Goal: Information Seeking & Learning: Find specific fact

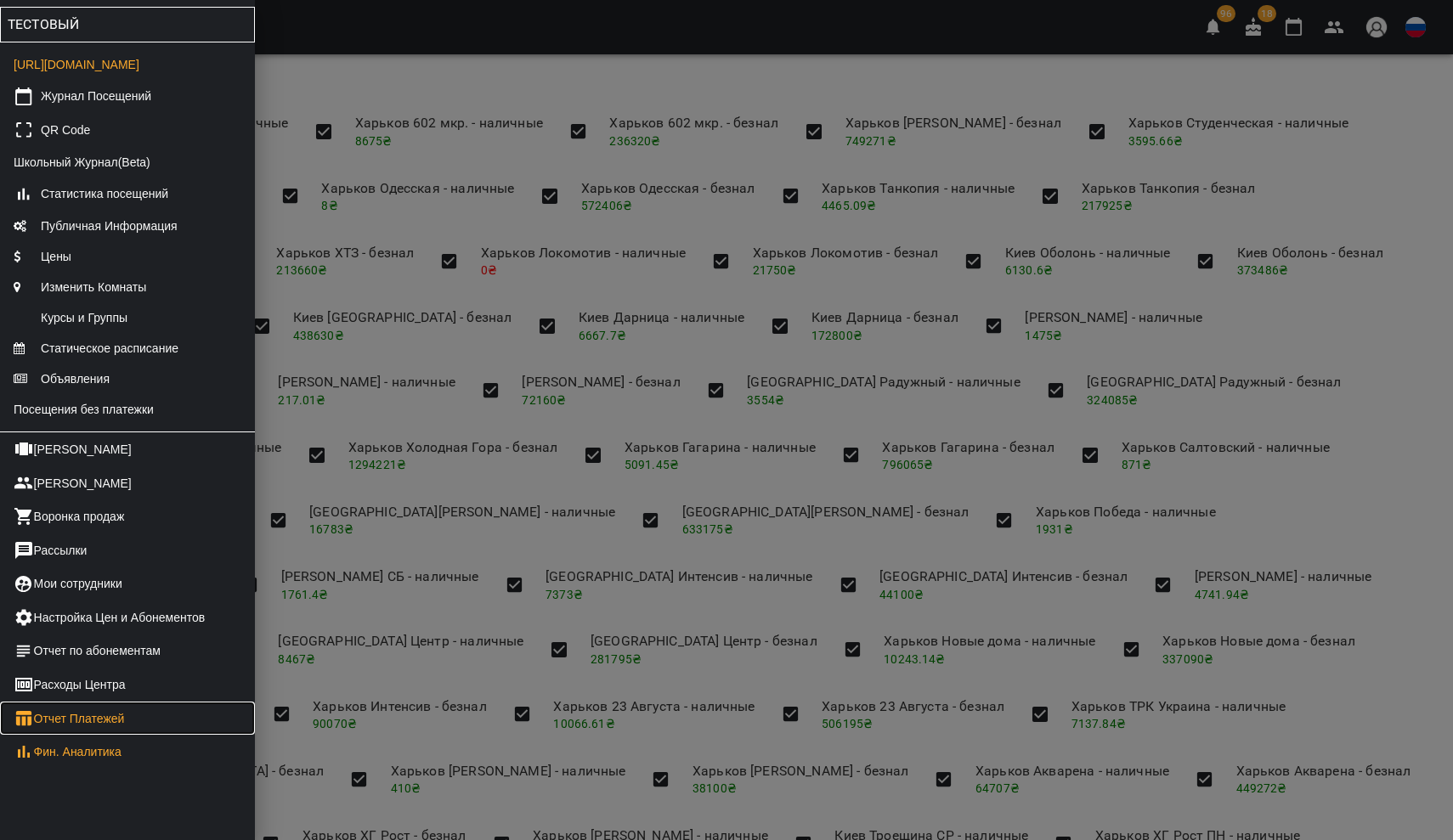
click at [72, 735] on link "Отчет Платежей" at bounding box center [127, 718] width 255 height 34
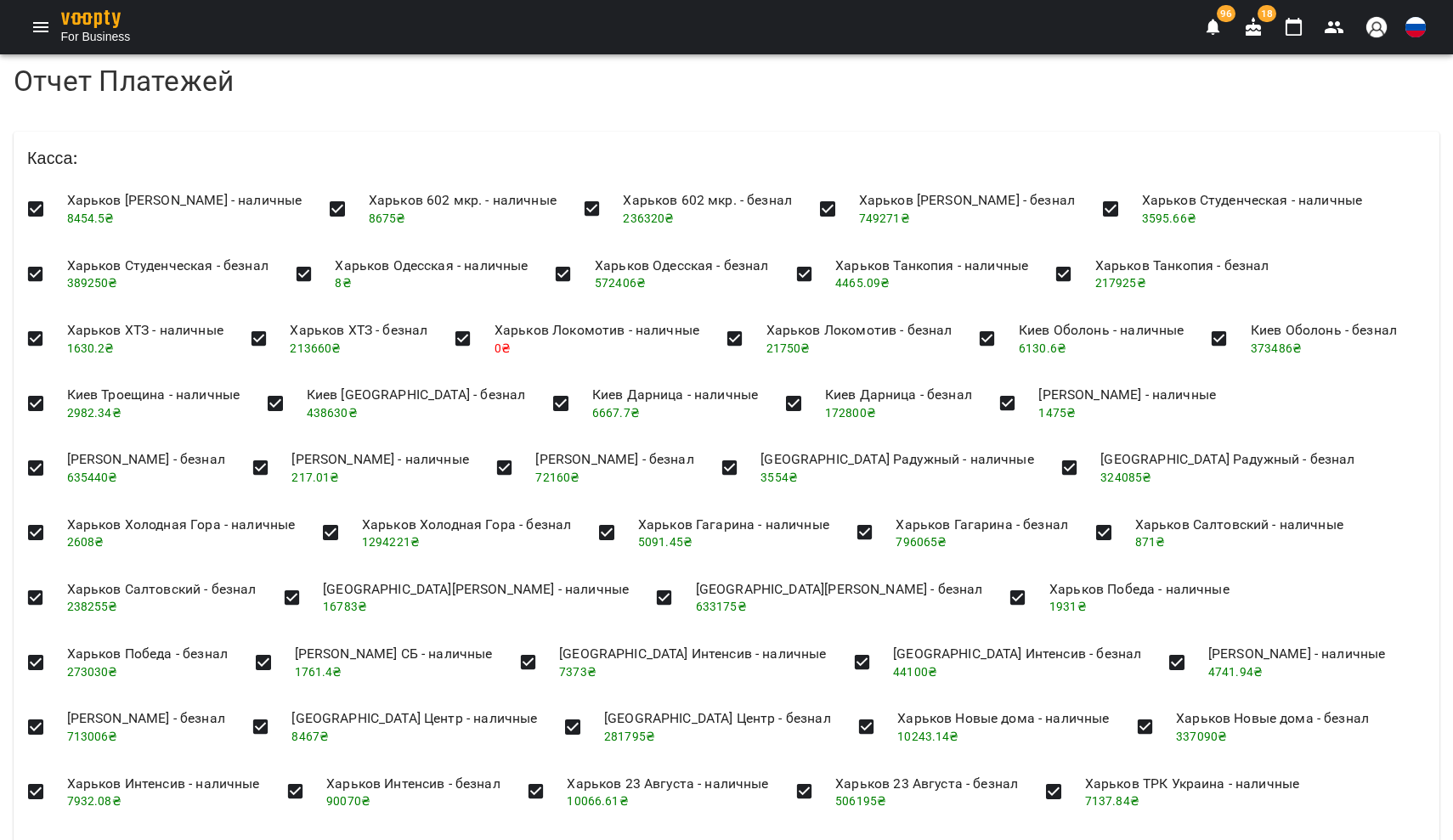
scroll to position [1571, 0]
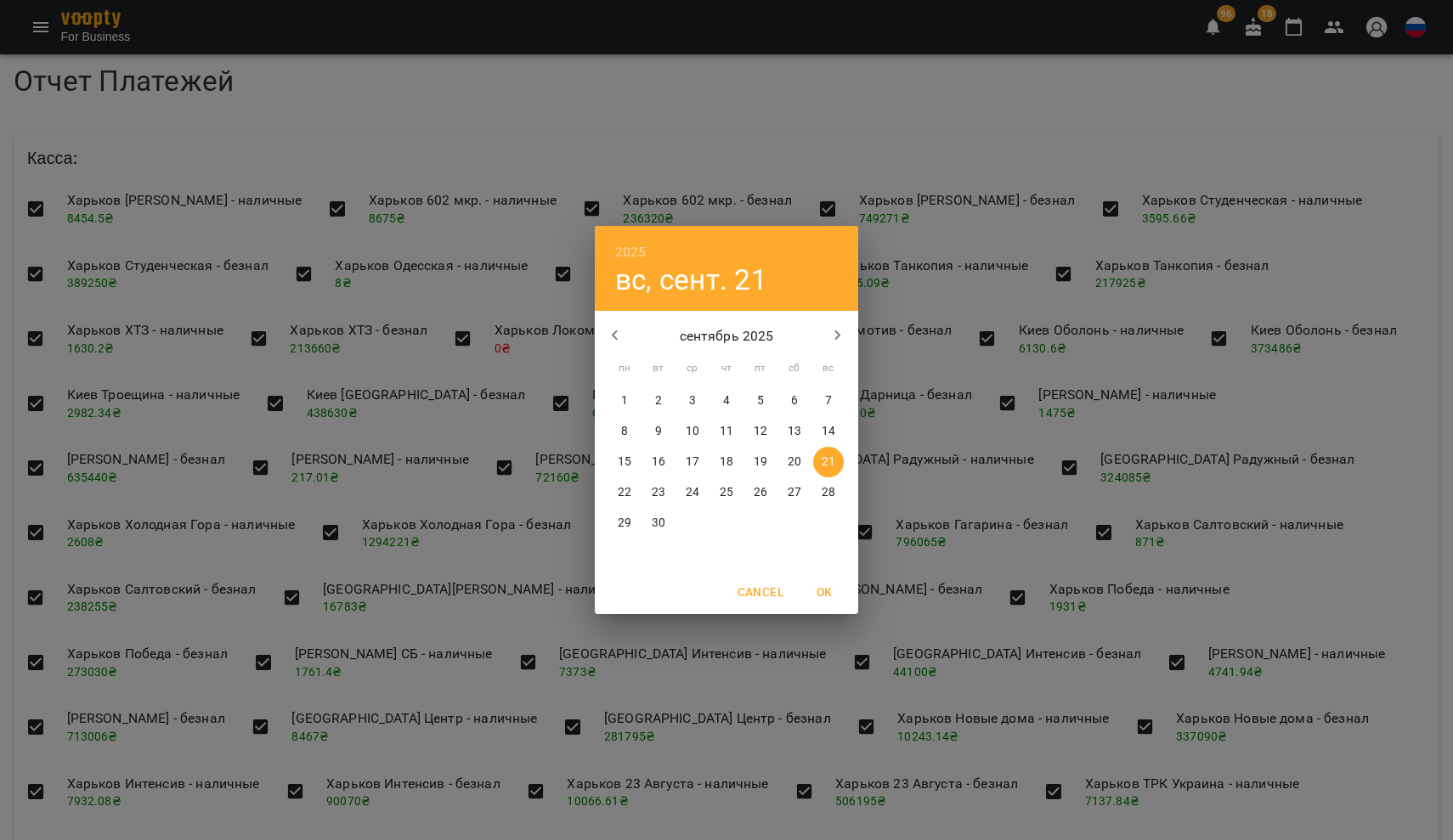
click at [616, 461] on span "15" at bounding box center [624, 462] width 31 height 17
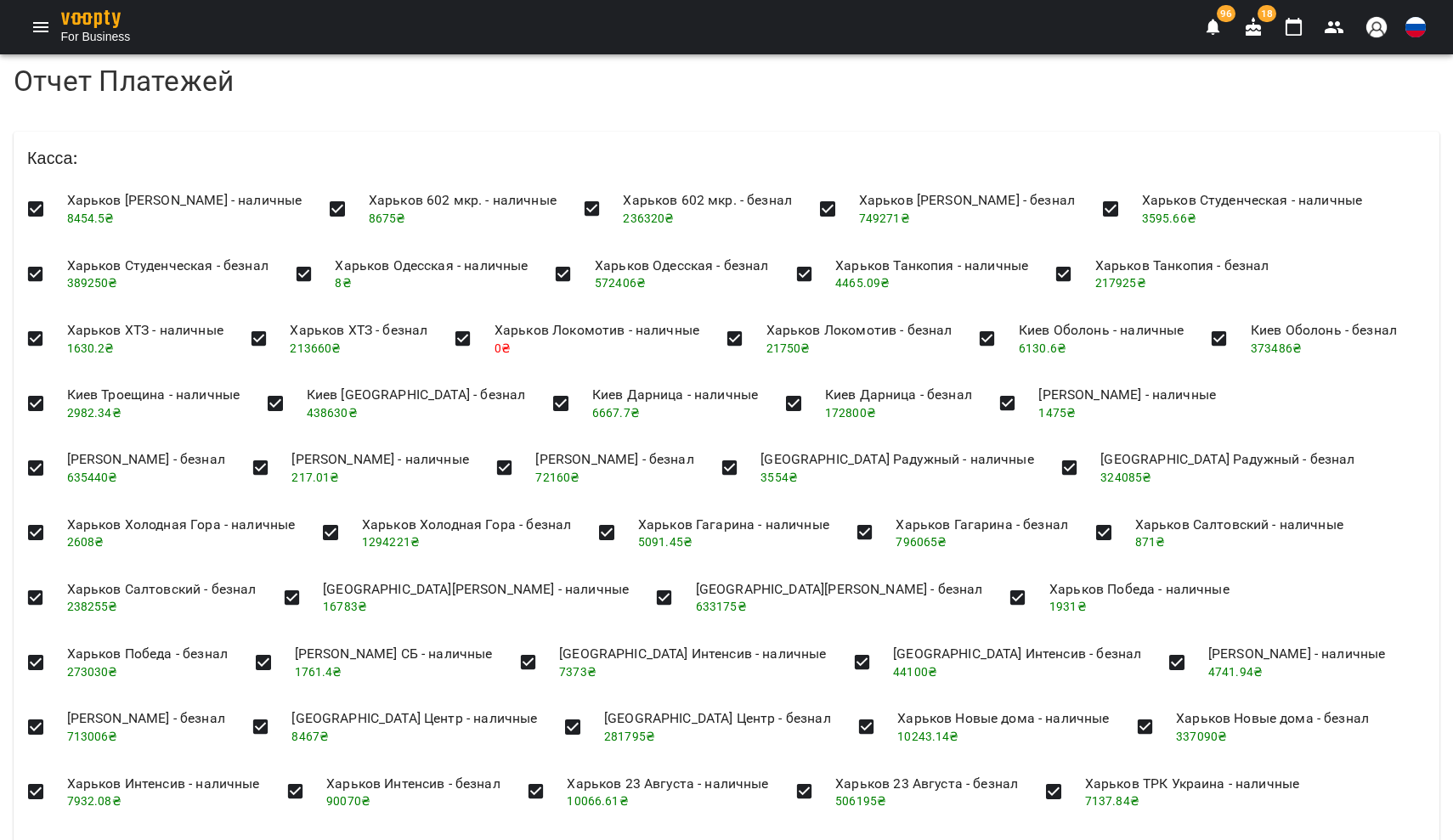
type input "**********"
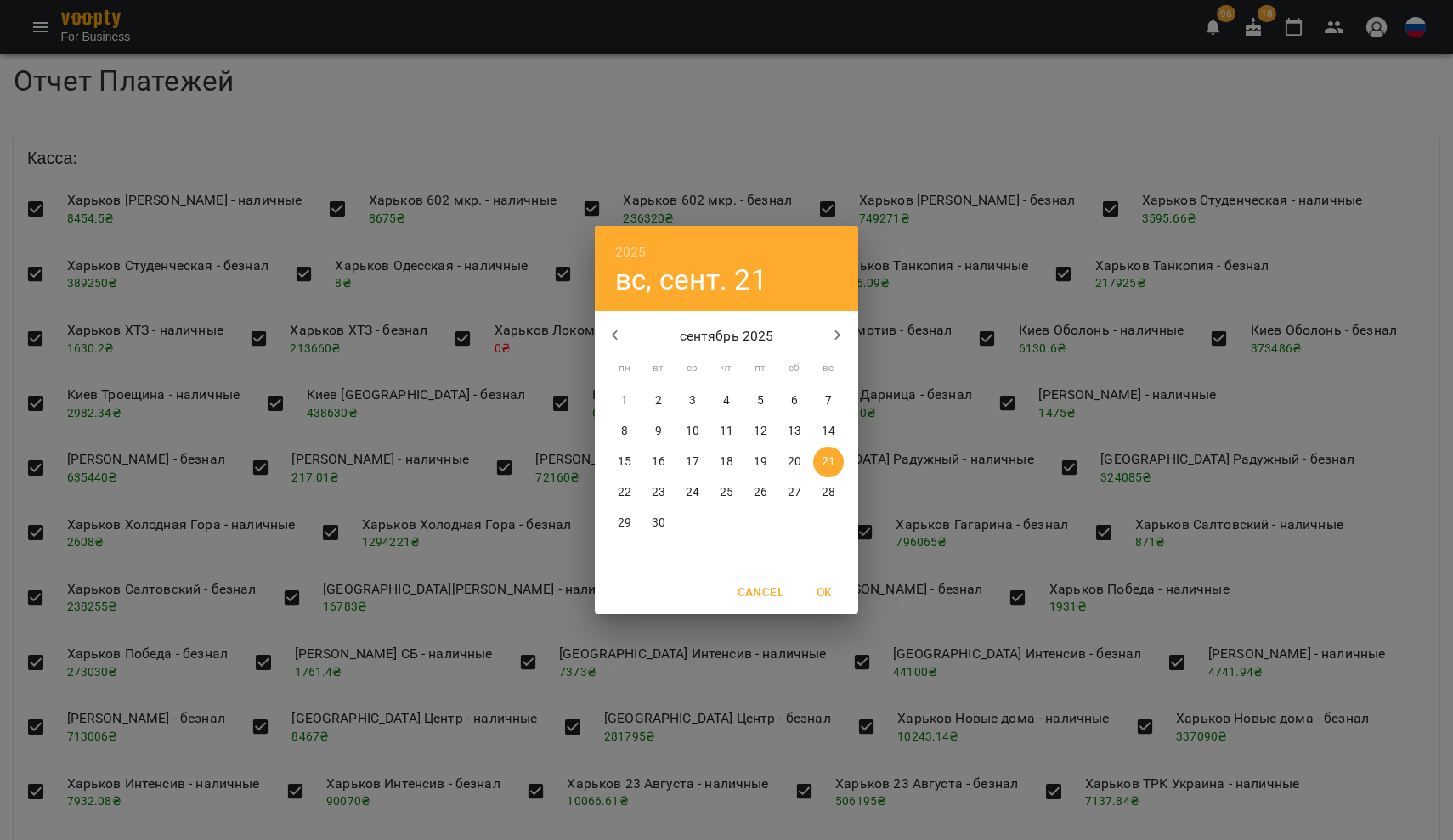
click at [289, 493] on div "2025 вс, сент. 21 сентябрь 2025 пн вт ср чт пт сб вс 1 2 3 4 5 6 7 8 9 10 11 12…" at bounding box center [726, 420] width 1453 height 840
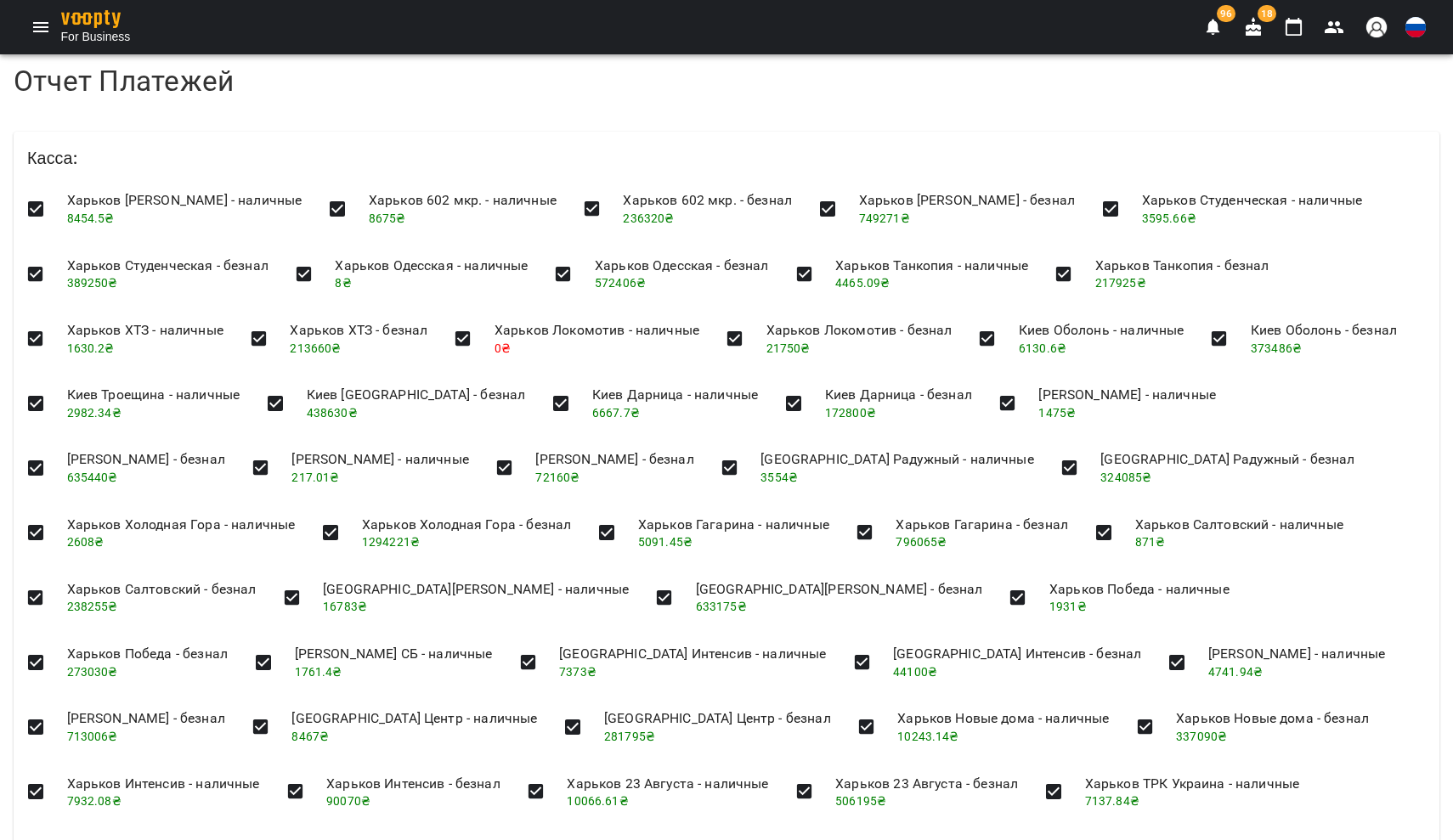
copy h4 "531596"
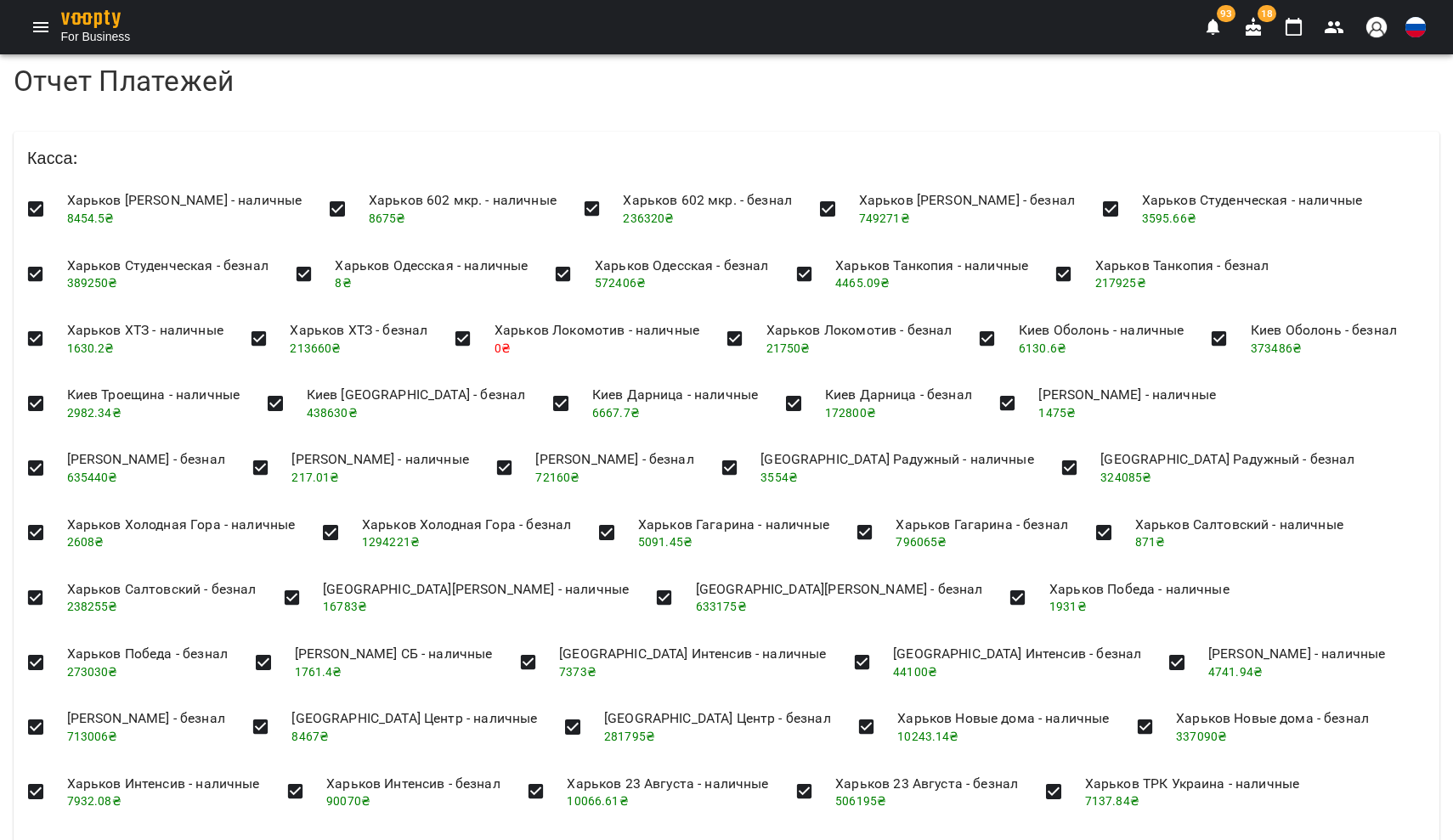
click at [29, 24] on button "Menu" at bounding box center [41, 27] width 41 height 41
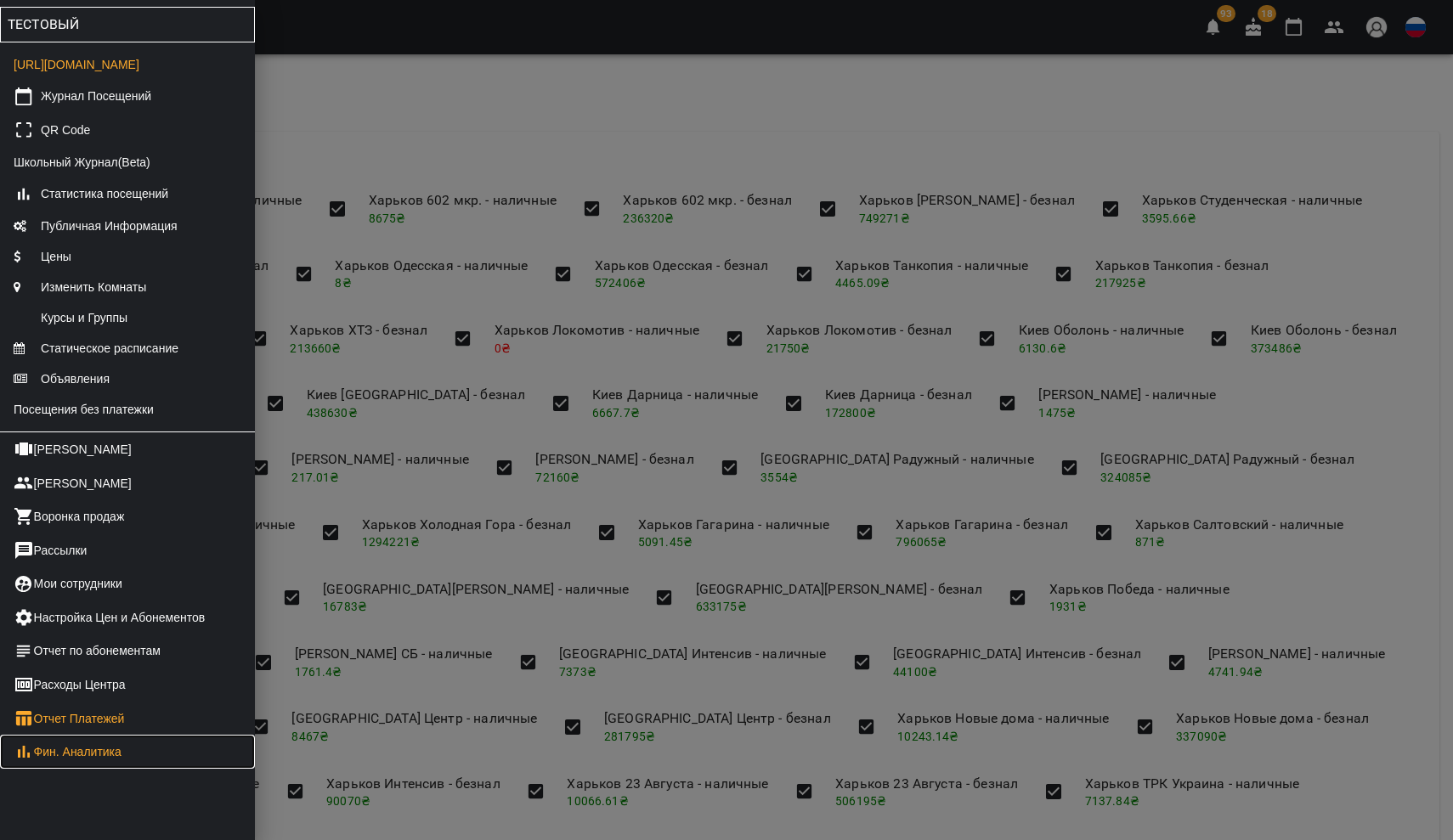
click at [72, 763] on link "Фин. Аналитика" at bounding box center [127, 751] width 255 height 34
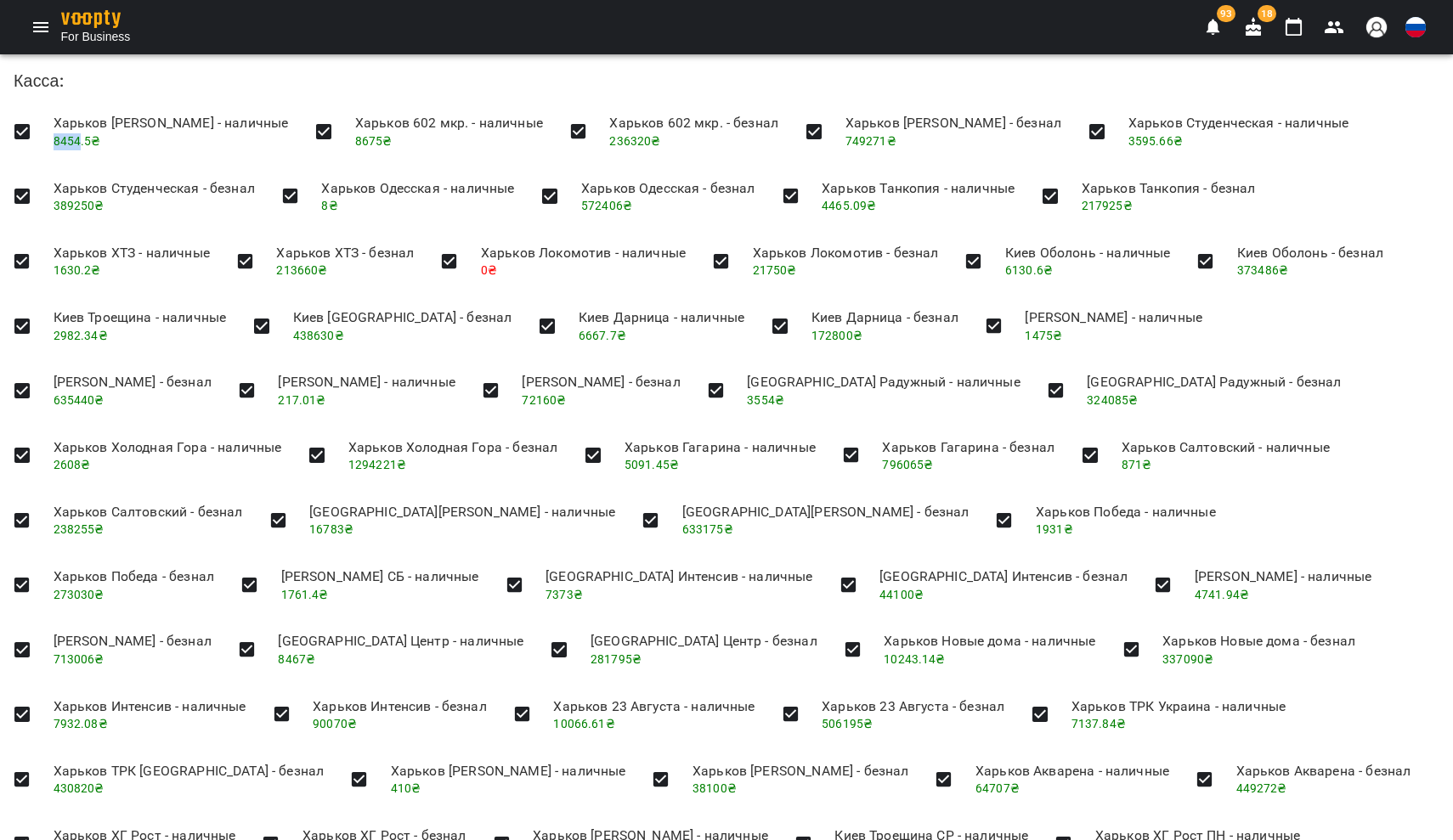
drag, startPoint x: 51, startPoint y: 144, endPoint x: 80, endPoint y: 144, distance: 29.0
click at [80, 145] on li "Харьков Алексеевка Ram - наличные 8454.5 ₴" at bounding box center [171, 131] width 262 height 60
copy span "8454"
drag, startPoint x: 355, startPoint y: 140, endPoint x: 388, endPoint y: 144, distance: 33.2
click at [388, 144] on li "Харьков 602 мкр. - наличные 8675 ₴" at bounding box center [449, 131] width 215 height 60
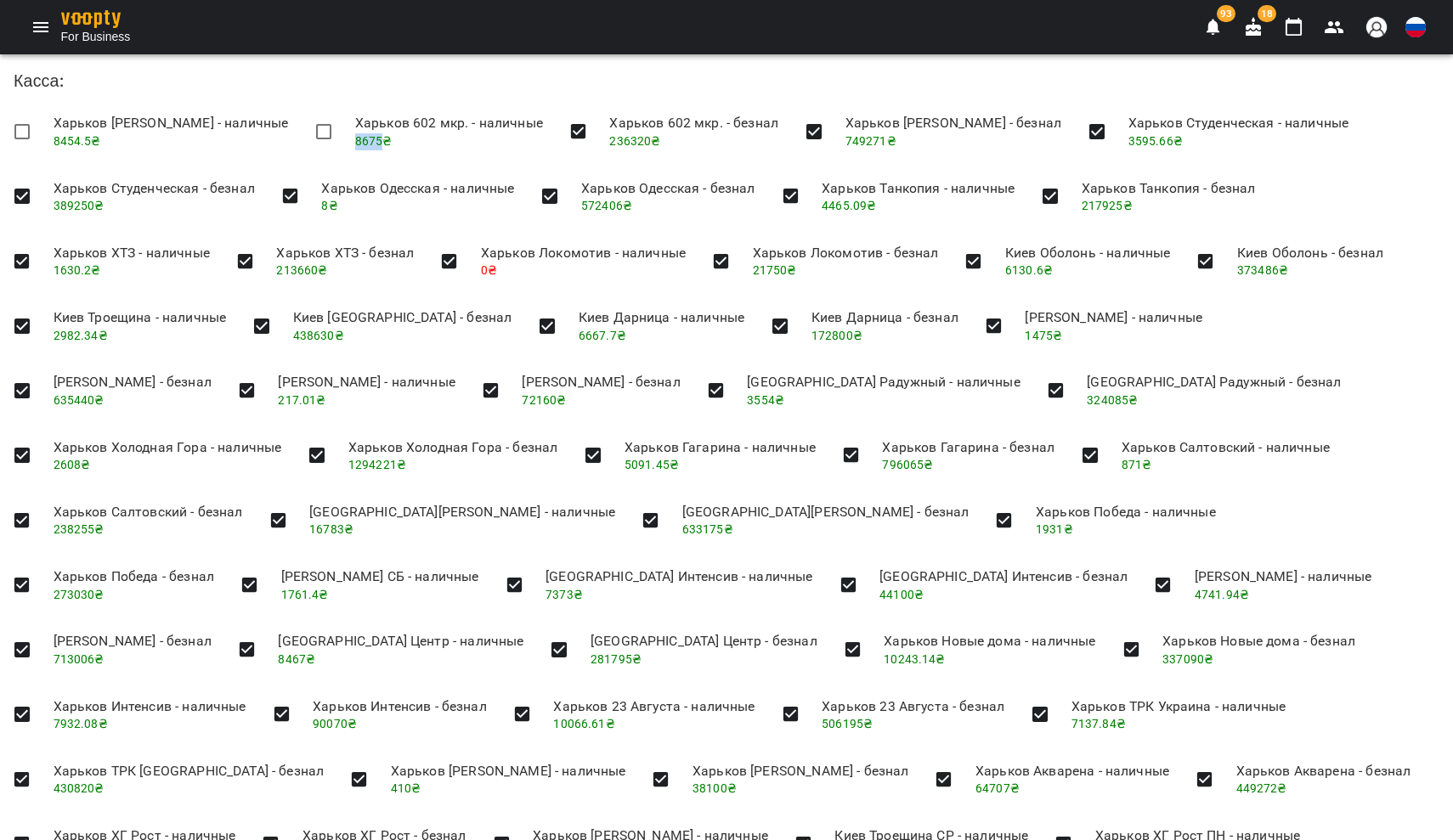
copy span "8675"
drag, startPoint x: 1131, startPoint y: 140, endPoint x: 1159, endPoint y: 142, distance: 28.1
click at [1159, 142] on li "Харьков Студенческая - наличные 3595.66 ₴" at bounding box center [1238, 131] width 248 height 60
copy span "3595"
drag, startPoint x: 822, startPoint y: 208, endPoint x: 848, endPoint y: 208, distance: 26.0
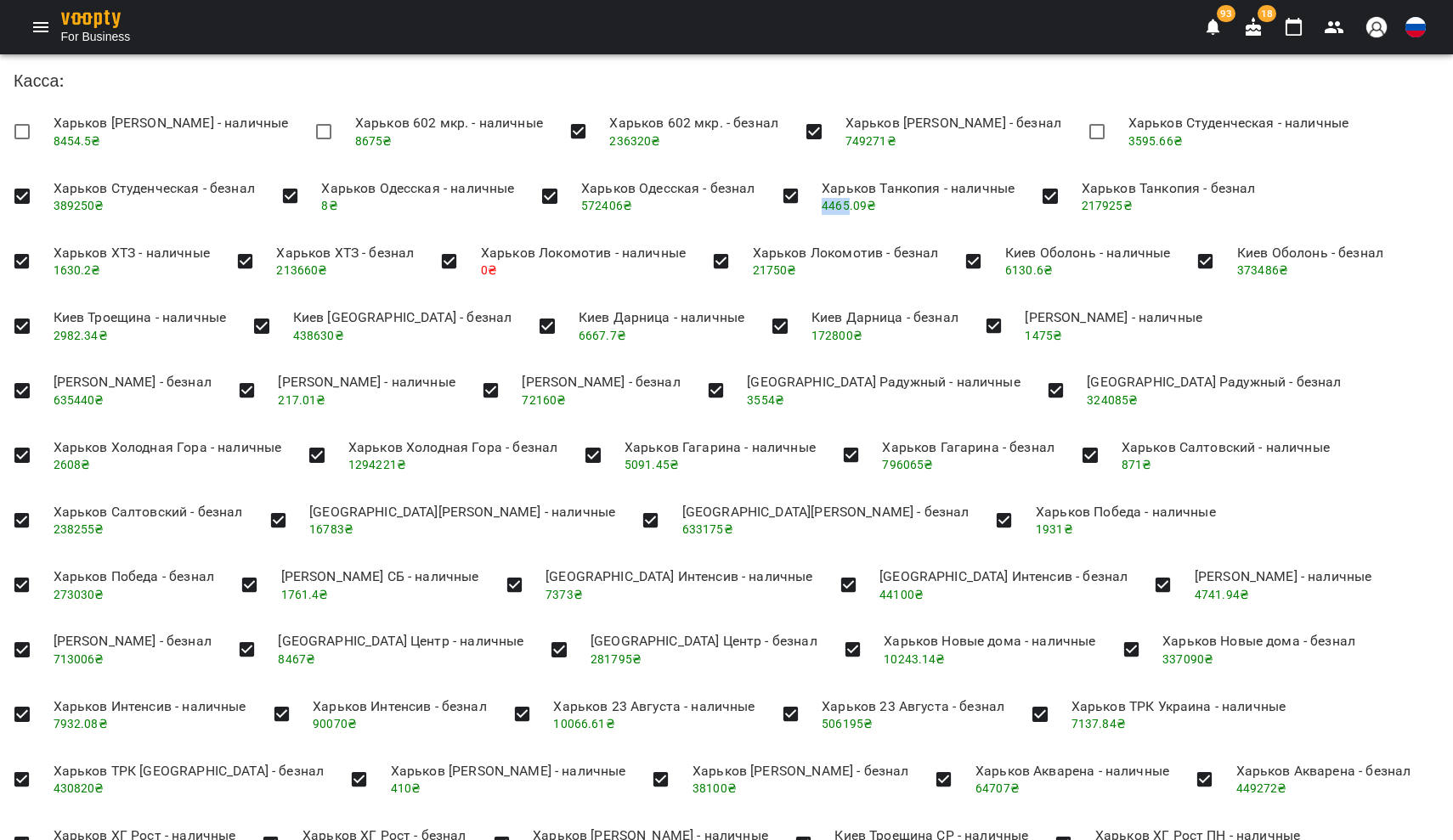
click at [848, 208] on span "4465.09 ₴" at bounding box center [849, 205] width 54 height 14
copy span "4465"
drag, startPoint x: 54, startPoint y: 267, endPoint x: 78, endPoint y: 269, distance: 24.1
click at [78, 269] on span "1630.2 ₴" at bounding box center [77, 270] width 48 height 14
copy span "1630"
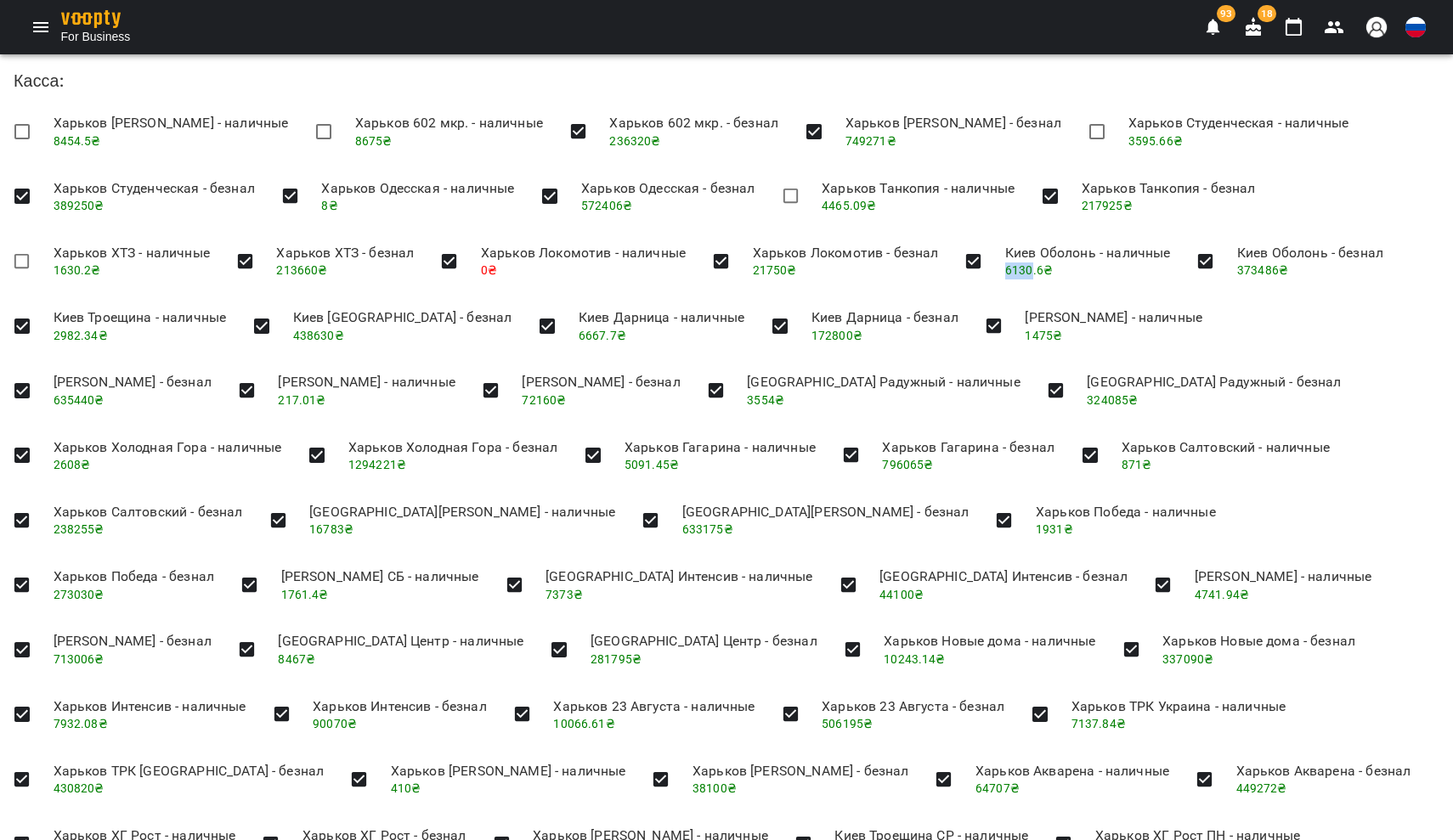
drag, startPoint x: 995, startPoint y: 269, endPoint x: 1028, endPoint y: 270, distance: 33.0
click at [1028, 270] on li "Киев Оболонь - наличные 6130.6 ₴" at bounding box center [1087, 261] width 192 height 60
copy span "6130"
click at [78, 334] on li "Киев Троещина - наличные 2982.34 ₴" at bounding box center [141, 326] width 200 height 60
drag, startPoint x: 516, startPoint y: 334, endPoint x: 542, endPoint y: 335, distance: 26.0
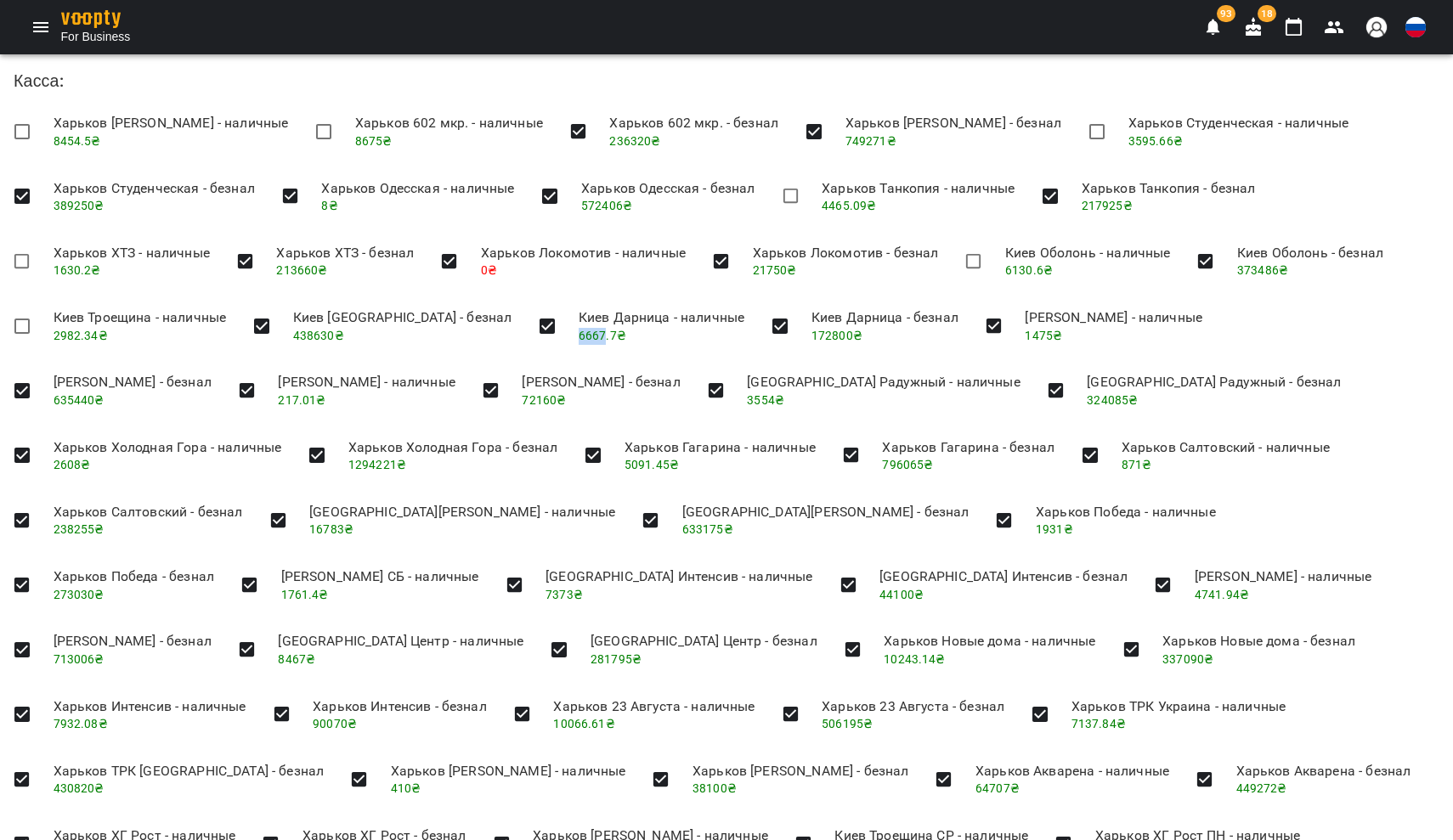
click at [579, 335] on span "6667.7 ₴" at bounding box center [602, 335] width 48 height 14
copy span "6667"
drag, startPoint x: 789, startPoint y: 396, endPoint x: 822, endPoint y: 397, distance: 33.0
click at [822, 397] on li "[GEOGRAPHIC_DATA] Радужный - наличные 3554 ₴" at bounding box center [883, 390] width 300 height 60
copy span "3554"
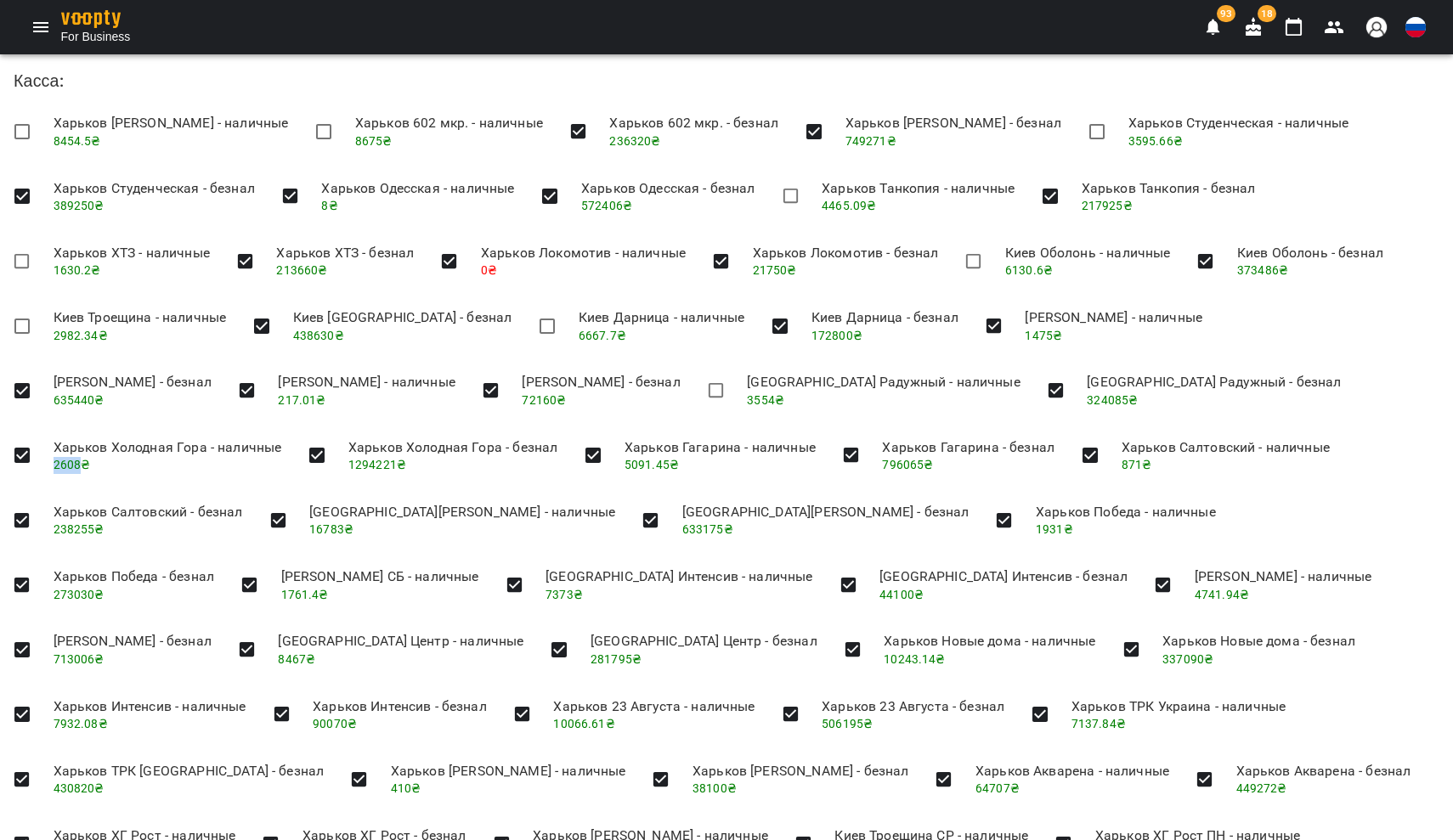
drag, startPoint x: 50, startPoint y: 462, endPoint x: 82, endPoint y: 464, distance: 32.1
click at [82, 464] on li "Харьков Холодная Гора - наличные 2608 ₴" at bounding box center [168, 455] width 256 height 60
copy span "2608"
drag, startPoint x: 619, startPoint y: 460, endPoint x: 647, endPoint y: 460, distance: 28.0
click at [648, 460] on li "Харьков Гагарина - наличные 5091.45 ₴" at bounding box center [719, 455] width 218 height 60
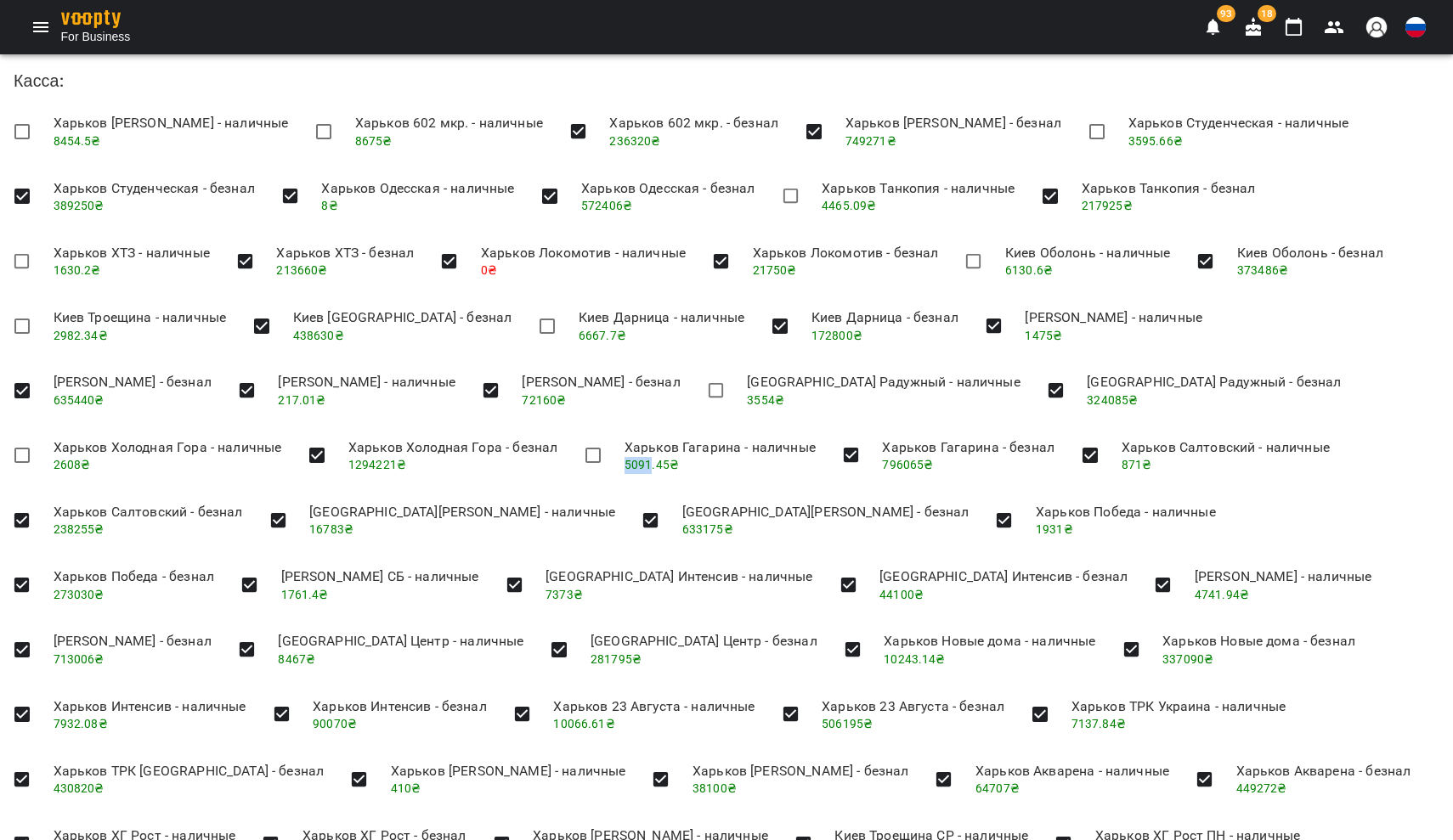
copy span "5091"
drag, startPoint x: 305, startPoint y: 523, endPoint x: 344, endPoint y: 525, distance: 39.1
click at [344, 525] on li "Одесса Таирово - наличные 16783 ₴" at bounding box center [462, 520] width 333 height 60
copy span "16783"
click at [155, 1] on div "For Business 93 18" at bounding box center [726, 27] width 1453 height 54
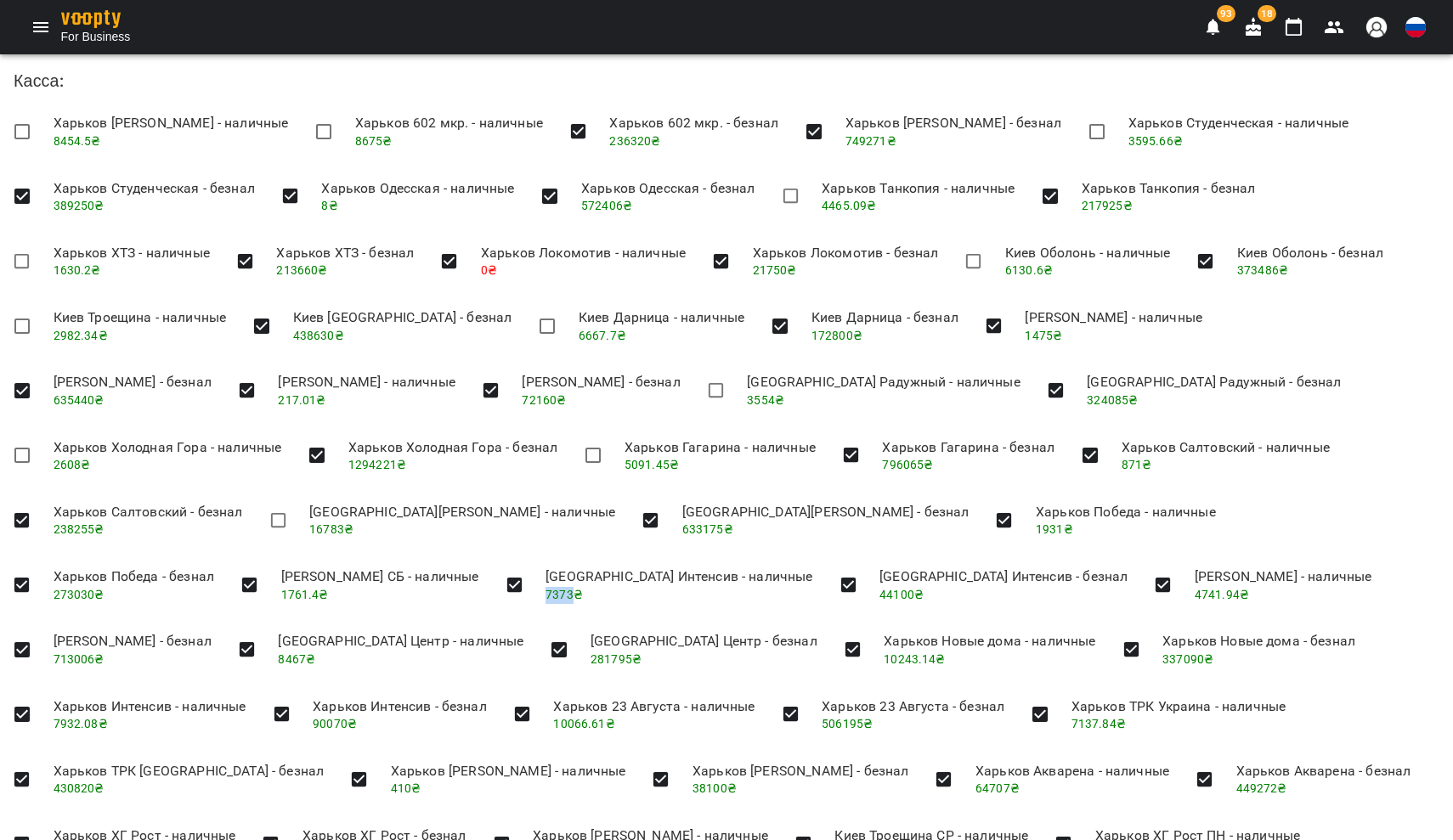
drag, startPoint x: 358, startPoint y: 591, endPoint x: 385, endPoint y: 591, distance: 27.0
click at [532, 591] on li "Одесса Интенсив - наличные 7373 ₴" at bounding box center [679, 584] width 294 height 60
copy span "7373"
drag, startPoint x: 840, startPoint y: 563, endPoint x: 870, endPoint y: 565, distance: 30.1
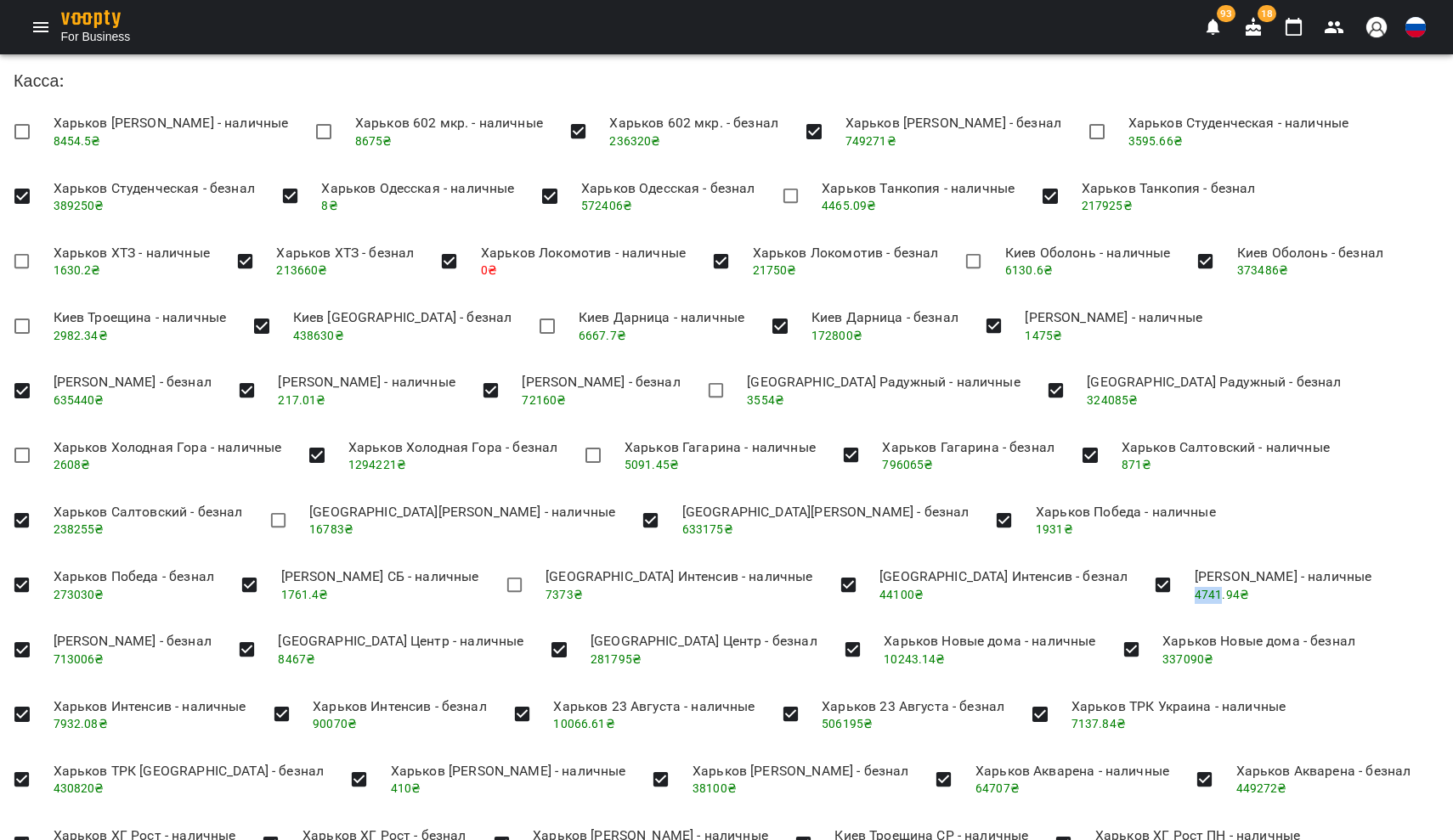
click at [1180, 565] on li "Одесса Котовского - наличные 4741.94 ₴" at bounding box center [1282, 584] width 205 height 60
copy span "4741"
drag, startPoint x: 51, startPoint y: 552, endPoint x: 81, endPoint y: 554, distance: 30.1
click at [264, 619] on li "Одесса Центр - наличные 8467 ₴" at bounding box center [400, 649] width 273 height 60
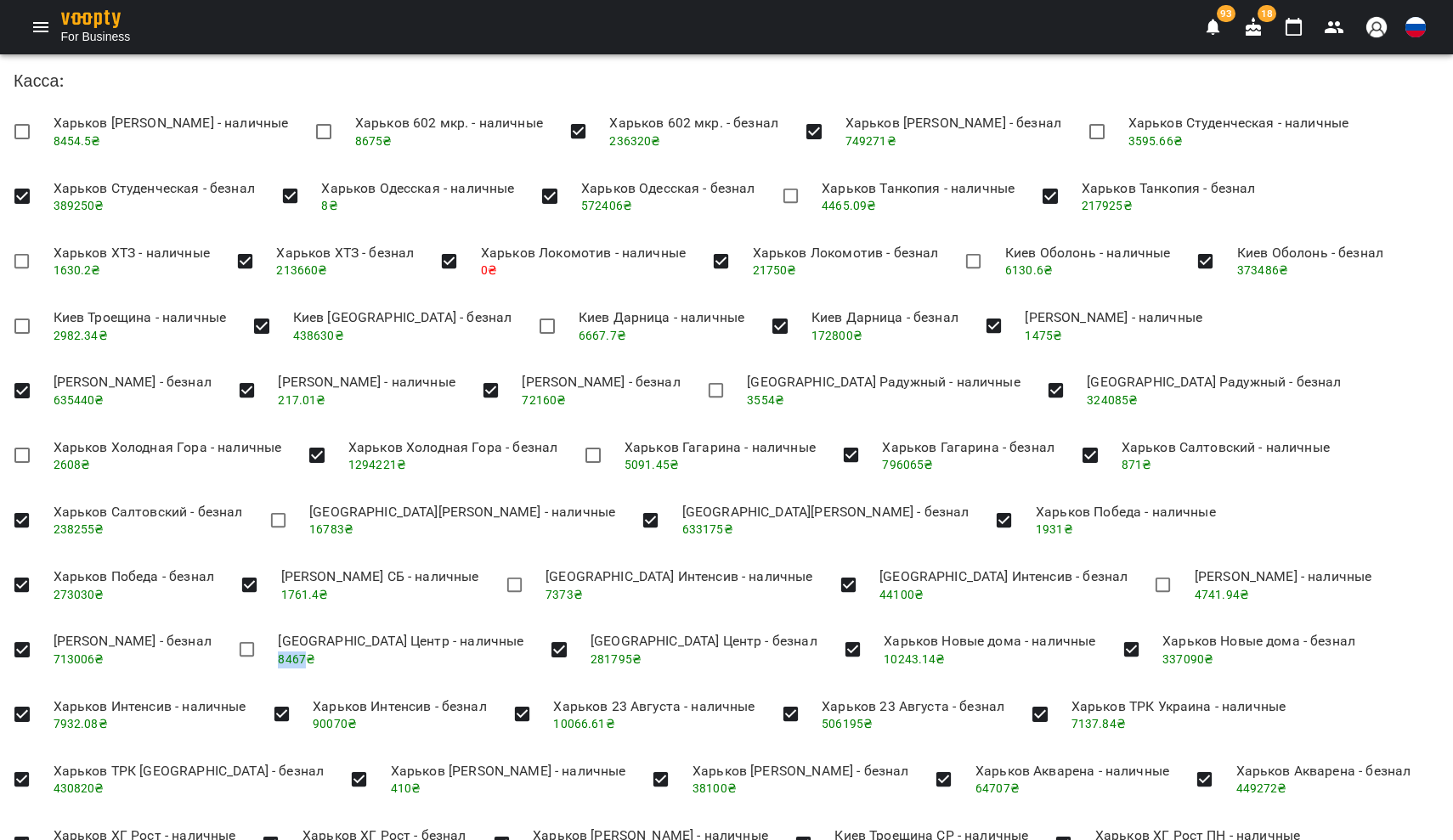
copy span "8467"
drag, startPoint x: 491, startPoint y: 556, endPoint x: 526, endPoint y: 559, distance: 35.1
click at [870, 619] on li "Харьков Новые дома - наличные 10243.14 ₴" at bounding box center [989, 649] width 239 height 60
copy span "10243"
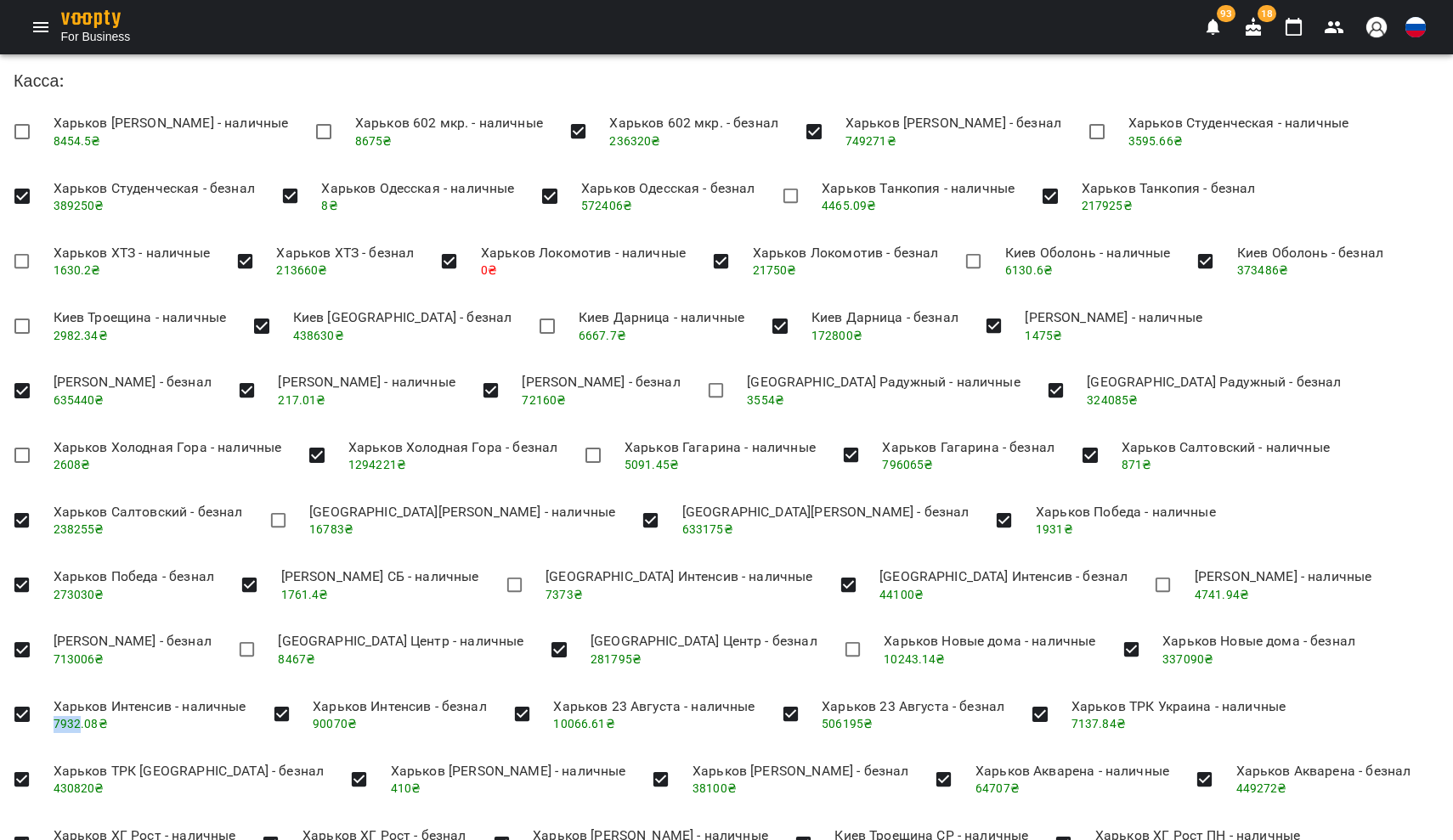
drag, startPoint x: 1025, startPoint y: 552, endPoint x: 1056, endPoint y: 553, distance: 31.0
click at [259, 685] on li "Харьков Интенсив - наличные 7932.08 ₴" at bounding box center [150, 715] width 220 height 60
copy span "7932"
drag, startPoint x: 289, startPoint y: 621, endPoint x: 325, endPoint y: 621, distance: 36.0
click at [540, 685] on li "Харьков 23 Августа - наличные 10066.61 ₴" at bounding box center [654, 715] width 229 height 60
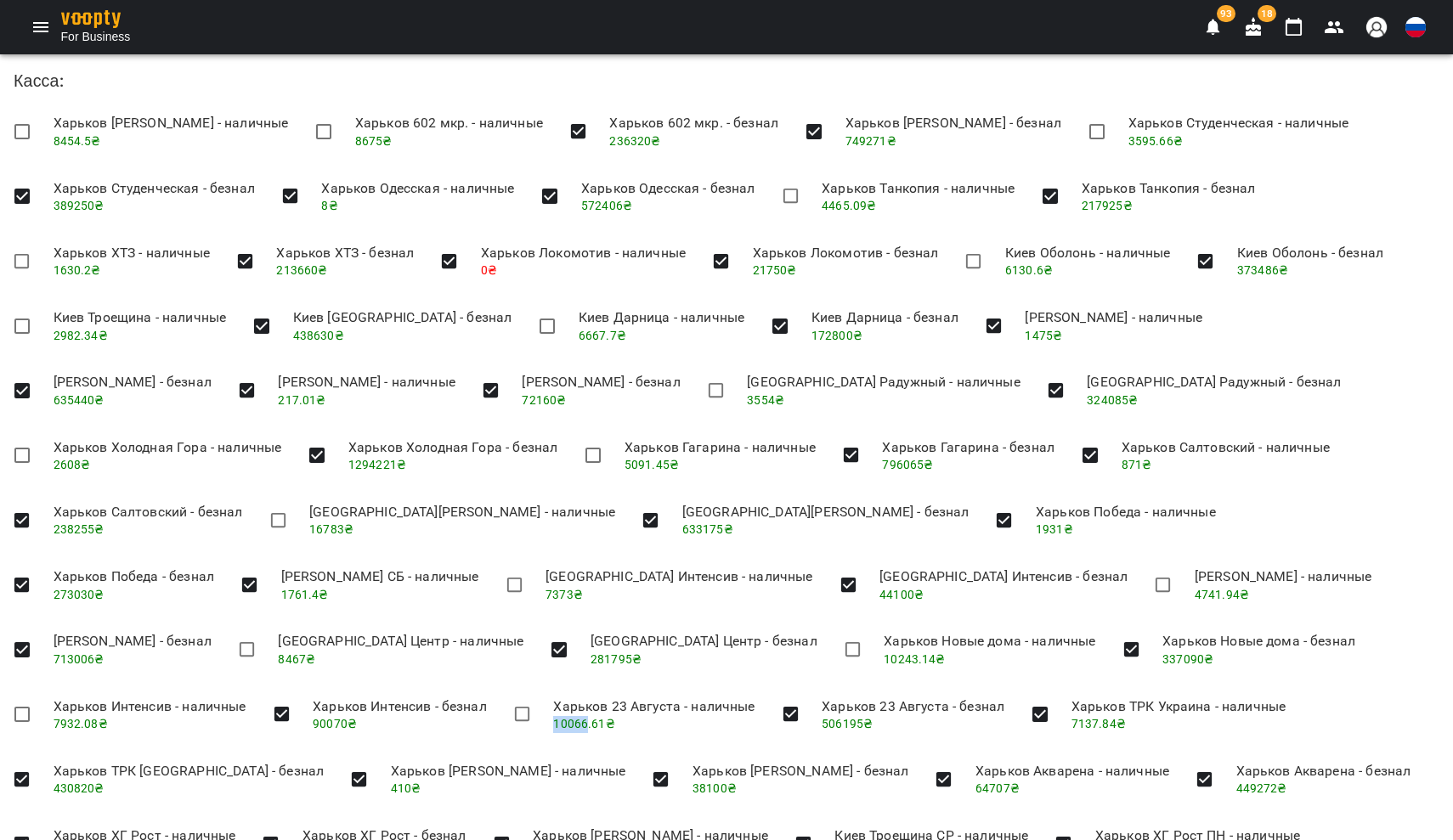
copy span "10066"
click at [1071, 716] on span "7137.84 ₴" at bounding box center [1098, 723] width 54 height 14
drag, startPoint x: 806, startPoint y: 615, endPoint x: 835, endPoint y: 618, distance: 29.2
click at [1058, 685] on li "Харьков ТРК Украина - наличные 7137.84 ₴" at bounding box center [1179, 715] width 242 height 60
copy span "7137"
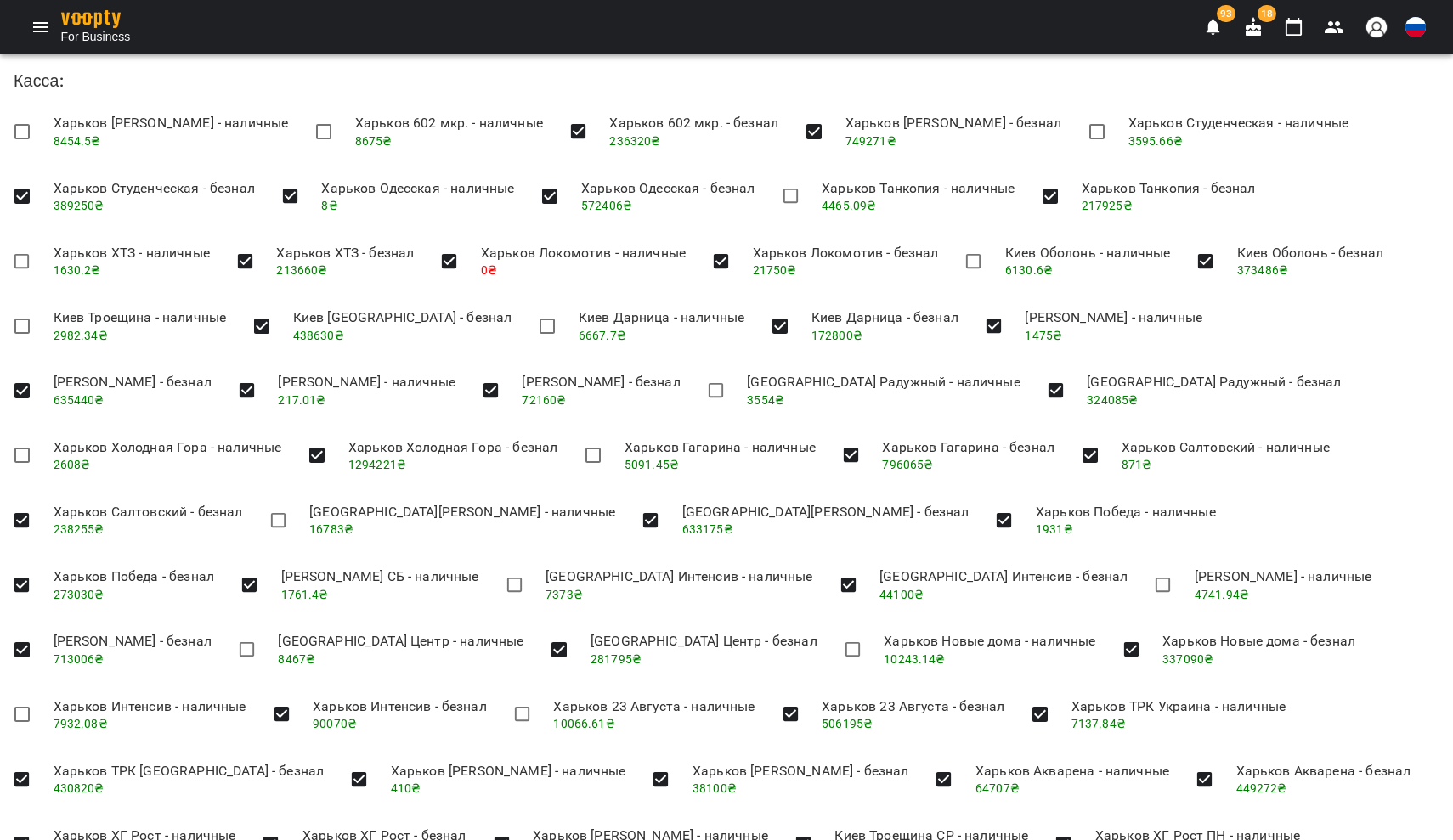
click at [159, 2] on div "For Business 93 18" at bounding box center [726, 27] width 1453 height 54
drag, startPoint x: 749, startPoint y: 678, endPoint x: 780, endPoint y: 681, distance: 31.1
click at [975, 781] on span "64707 ₴" at bounding box center [997, 788] width 44 height 14
copy span "64707"
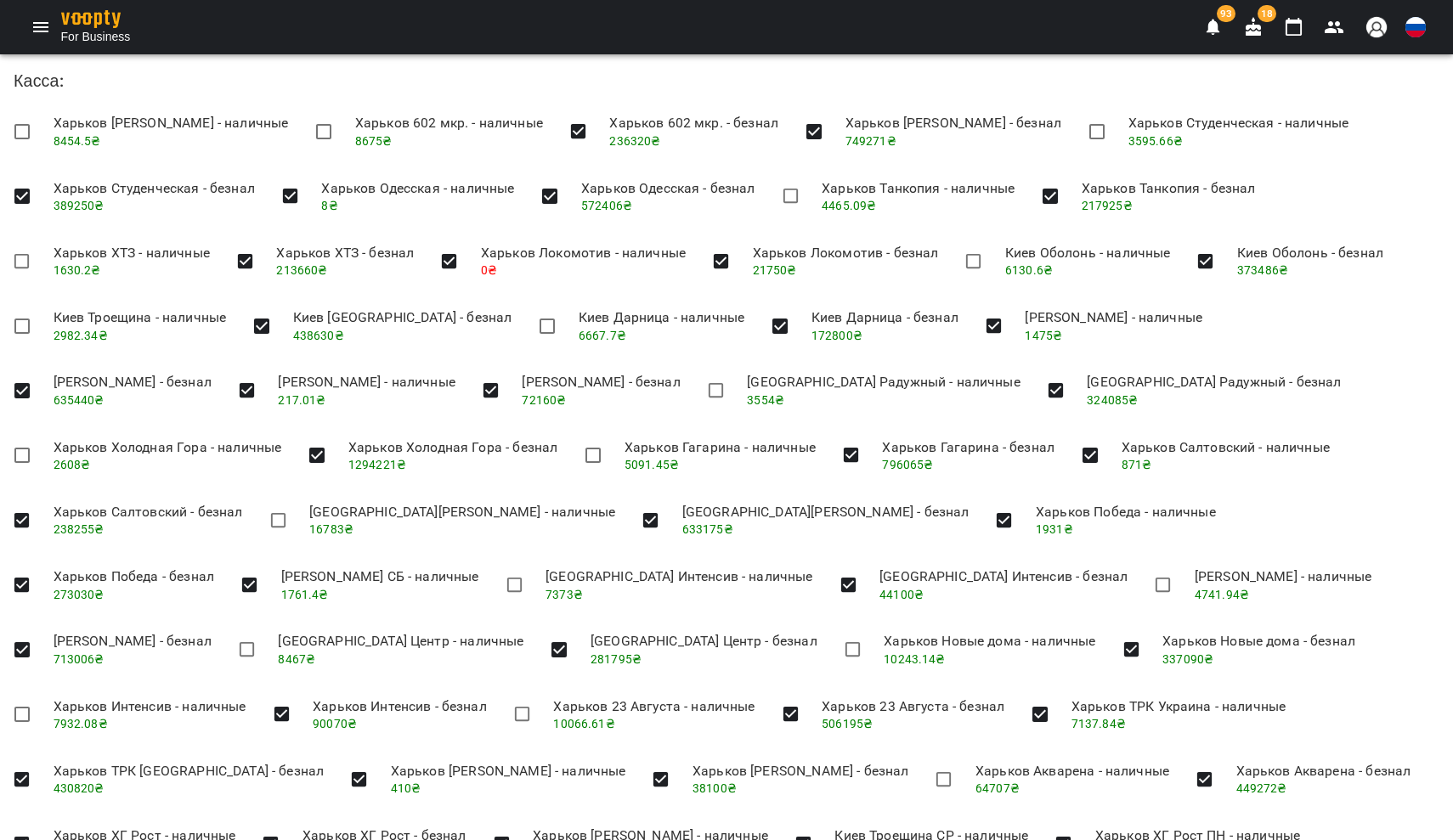
drag, startPoint x: 56, startPoint y: 656, endPoint x: 81, endPoint y: 657, distance: 25.0
click at [81, 839] on span "1613.08 ₴" at bounding box center [81, 853] width 54 height 14
copy span "1613"
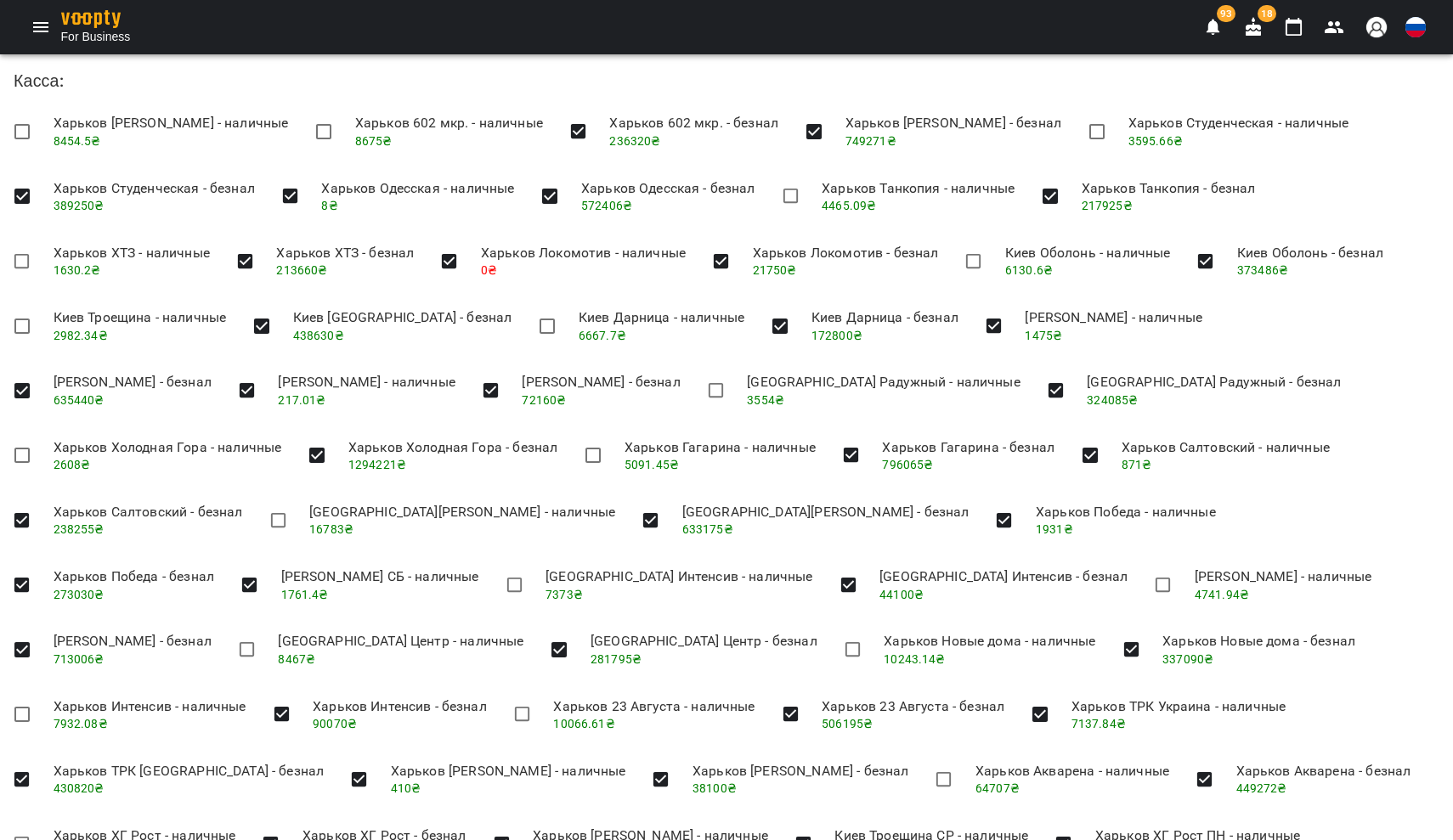
drag, startPoint x: 943, startPoint y: 656, endPoint x: 972, endPoint y: 657, distance: 29.0
copy span "4322"
drag, startPoint x: 50, startPoint y: 635, endPoint x: 81, endPoint y: 639, distance: 31.3
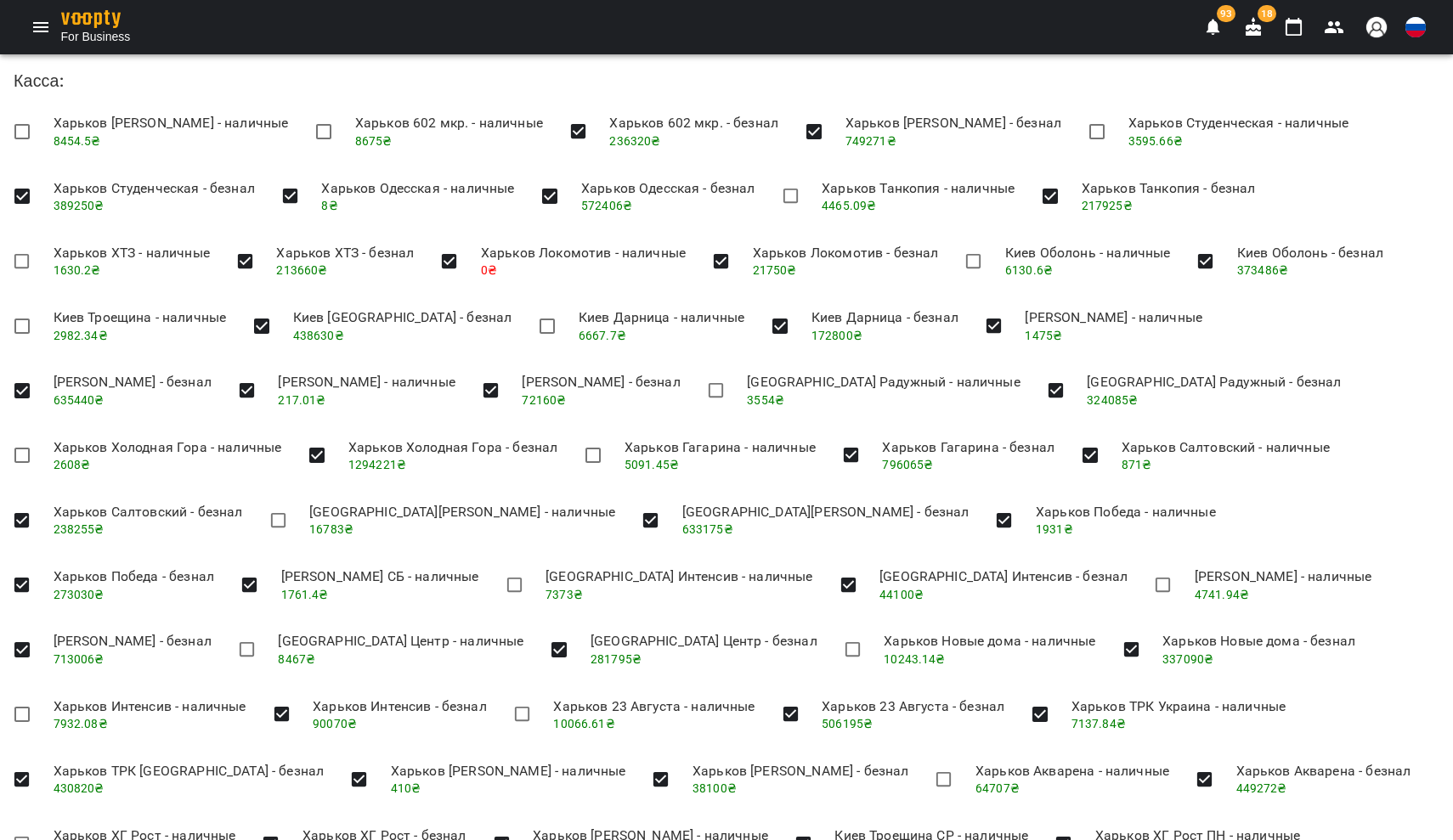
copy span "8874"
drag, startPoint x: 520, startPoint y: 637, endPoint x: 548, endPoint y: 642, distance: 28.4
copy span "5819"
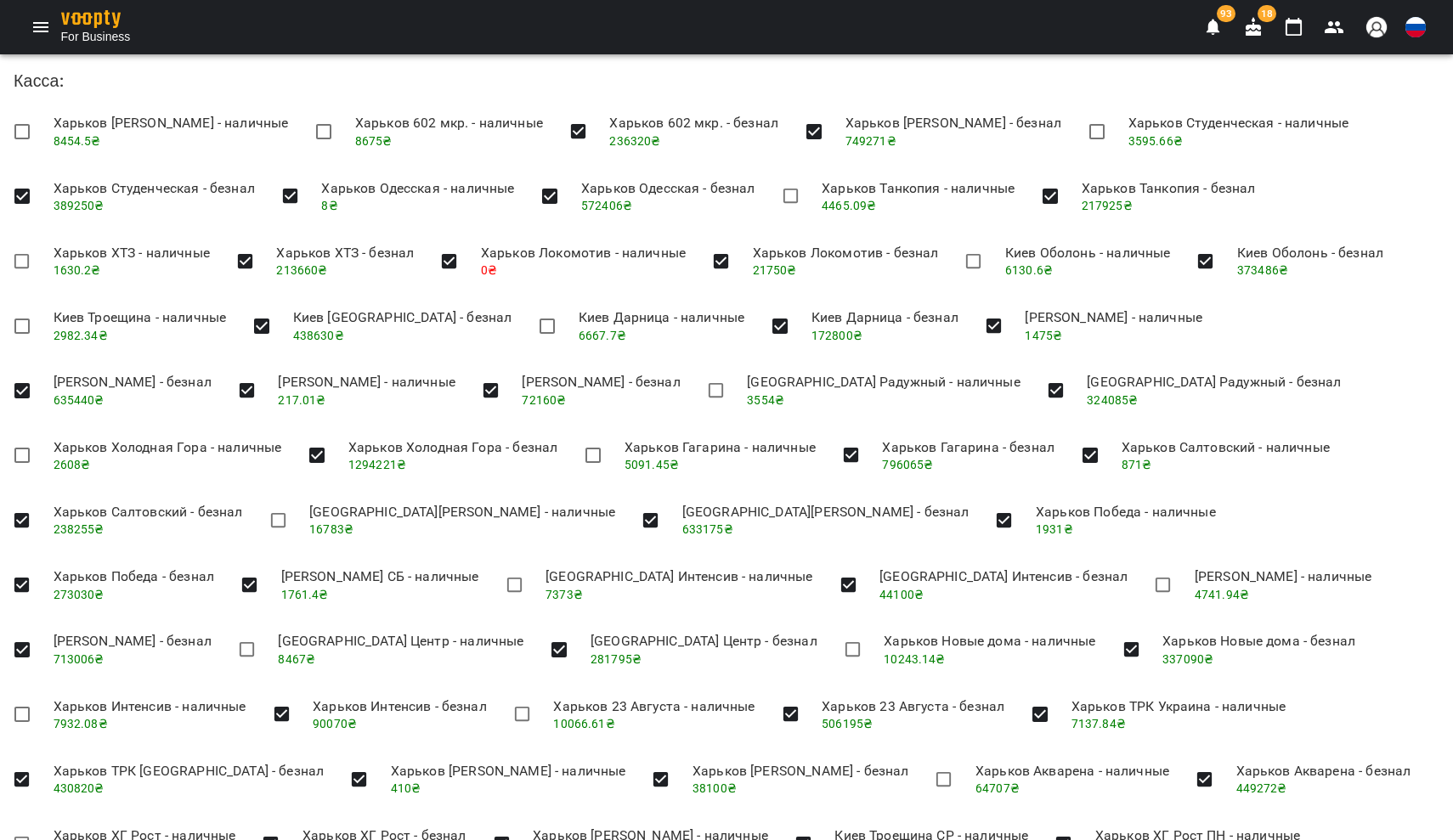
drag, startPoint x: 800, startPoint y: 641, endPoint x: 832, endPoint y: 643, distance: 32.1
copy span "25342"
drag, startPoint x: 52, startPoint y: 698, endPoint x: 78, endPoint y: 702, distance: 26.3
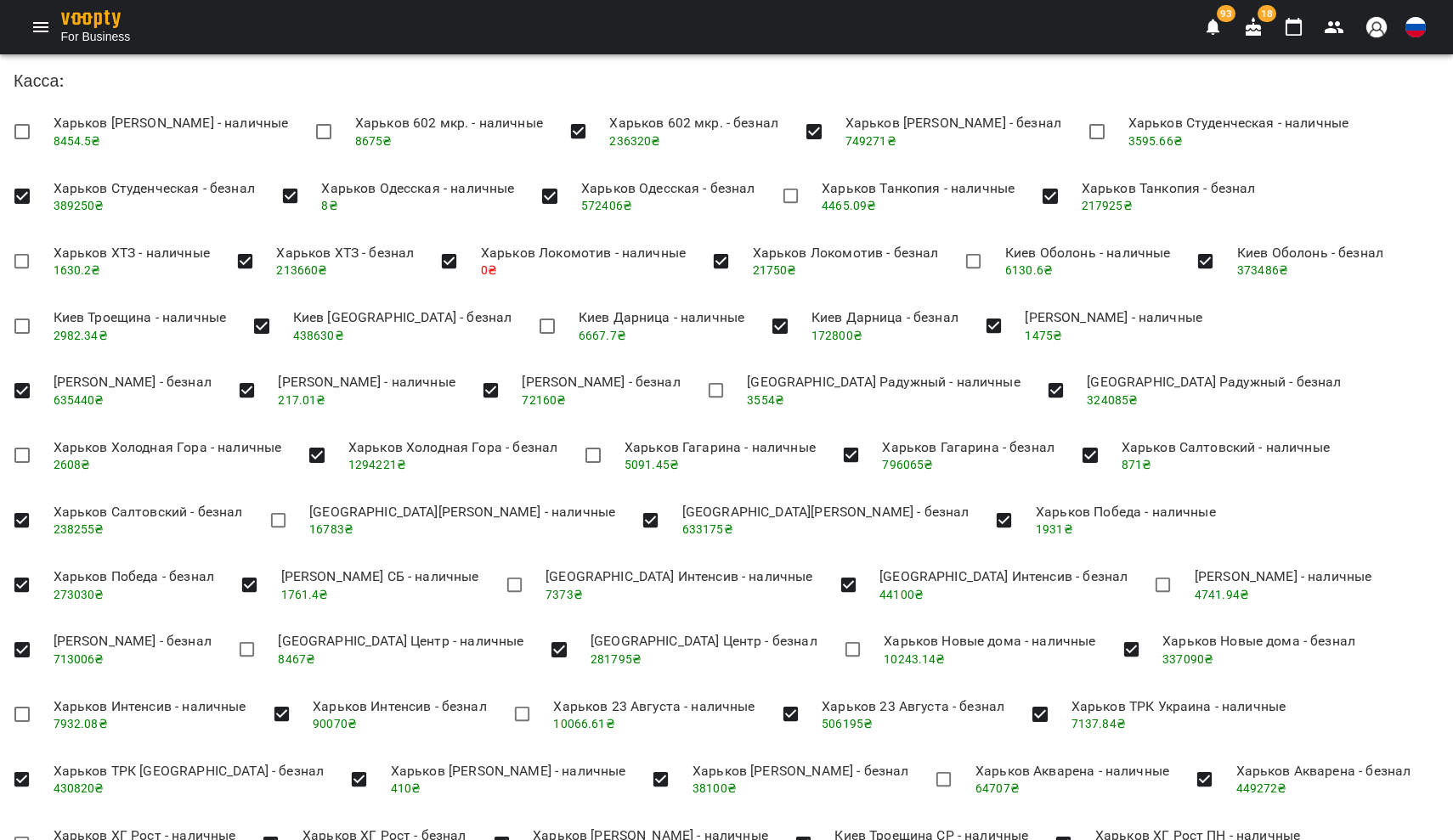
copy span "6549"
drag, startPoint x: 1123, startPoint y: 508, endPoint x: 1149, endPoint y: 508, distance: 26.0
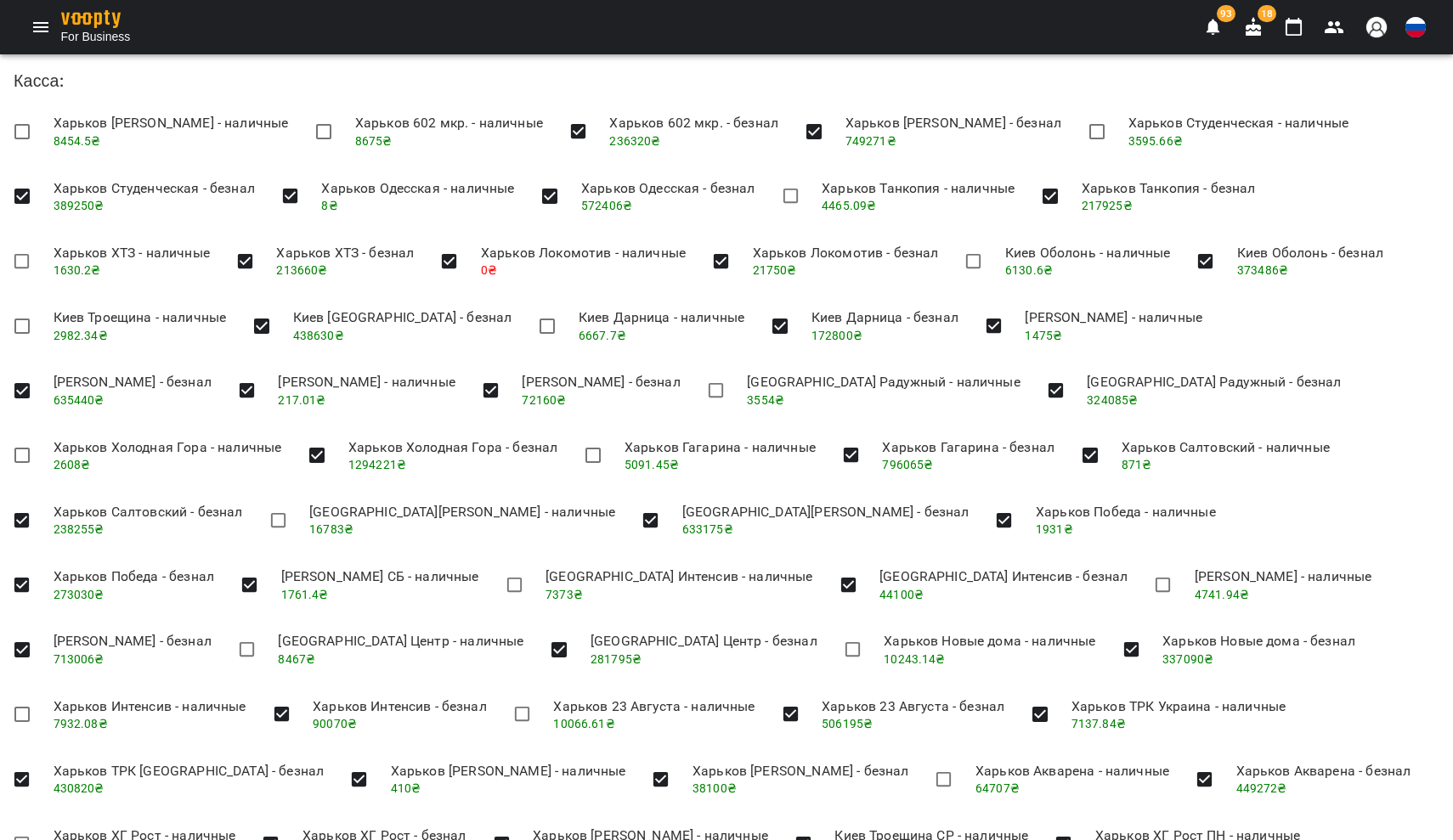
copy span "3951"
drag, startPoint x: 258, startPoint y: 569, endPoint x: 285, endPoint y: 574, distance: 27.5
copy span "4248"
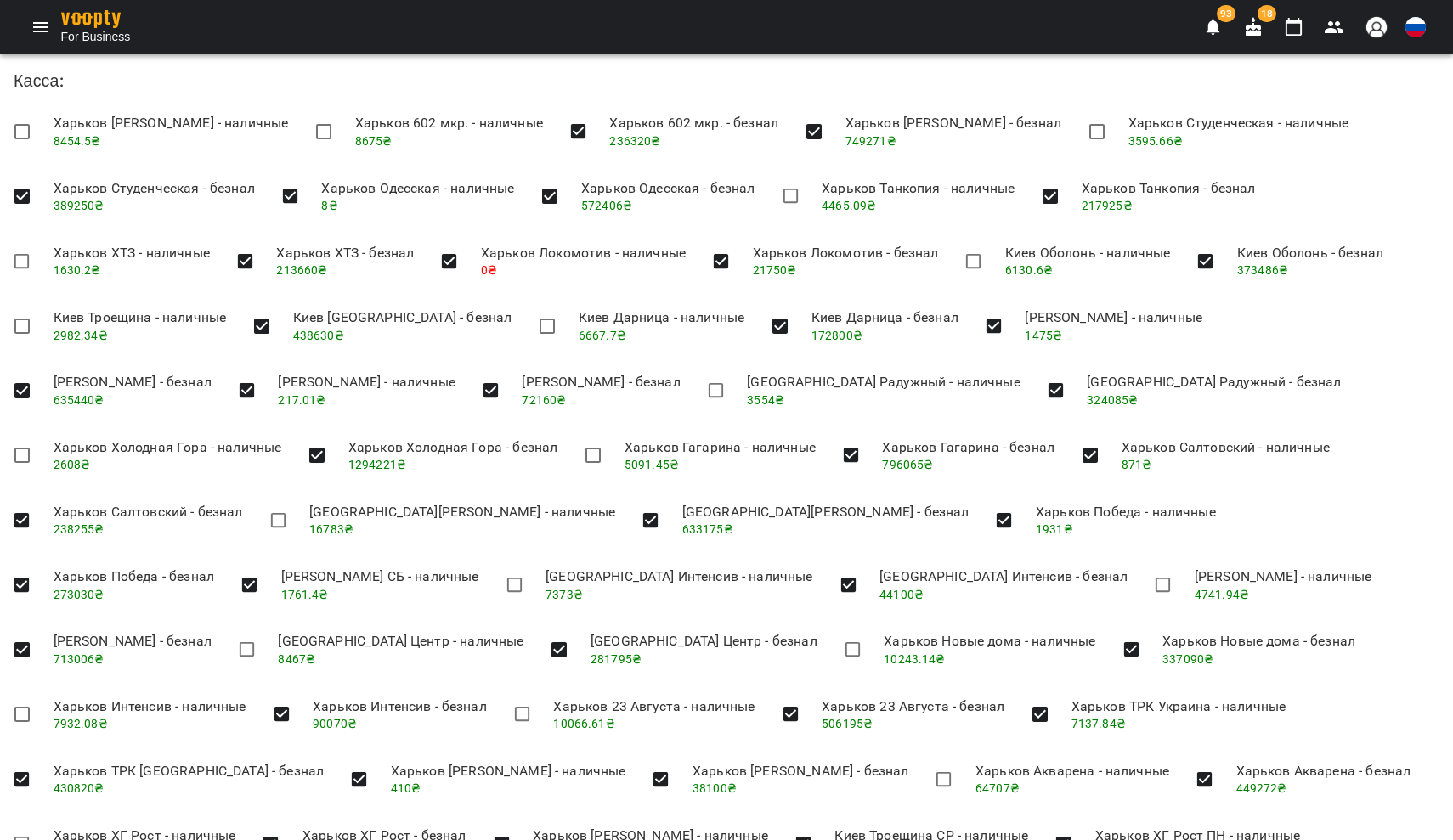
drag, startPoint x: 219, startPoint y: 561, endPoint x: 251, endPoint y: 566, distance: 32.4
copy span "6695"
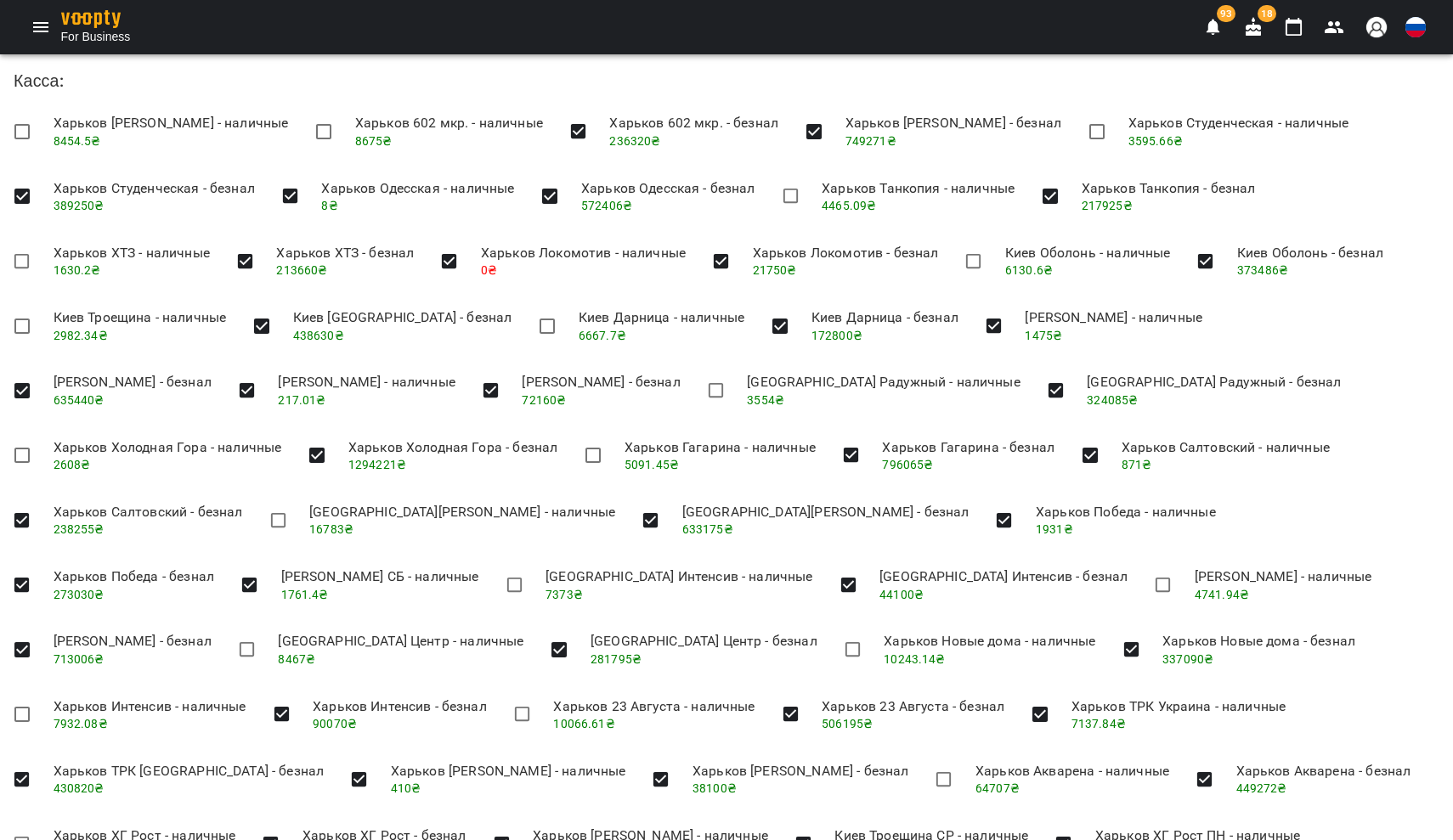
drag, startPoint x: 788, startPoint y: 561, endPoint x: 815, endPoint y: 563, distance: 27.1
copy span "5334"
drag, startPoint x: 52, startPoint y: 626, endPoint x: 79, endPoint y: 628, distance: 27.1
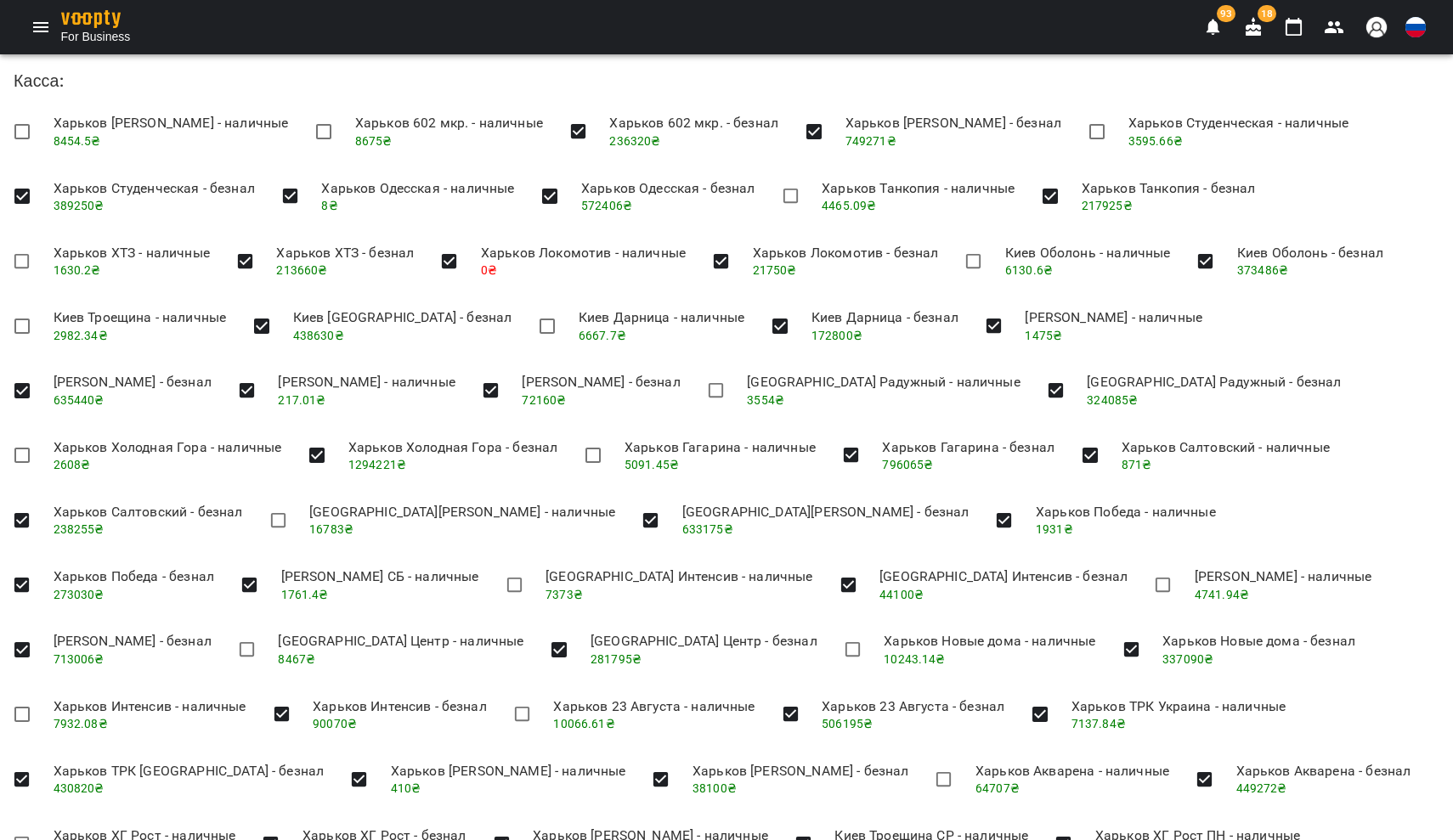
copy span "5706"
drag, startPoint x: 676, startPoint y: 626, endPoint x: 703, endPoint y: 628, distance: 27.1
copy span "3290"
drag, startPoint x: 583, startPoint y: 688, endPoint x: 606, endPoint y: 690, distance: 23.1
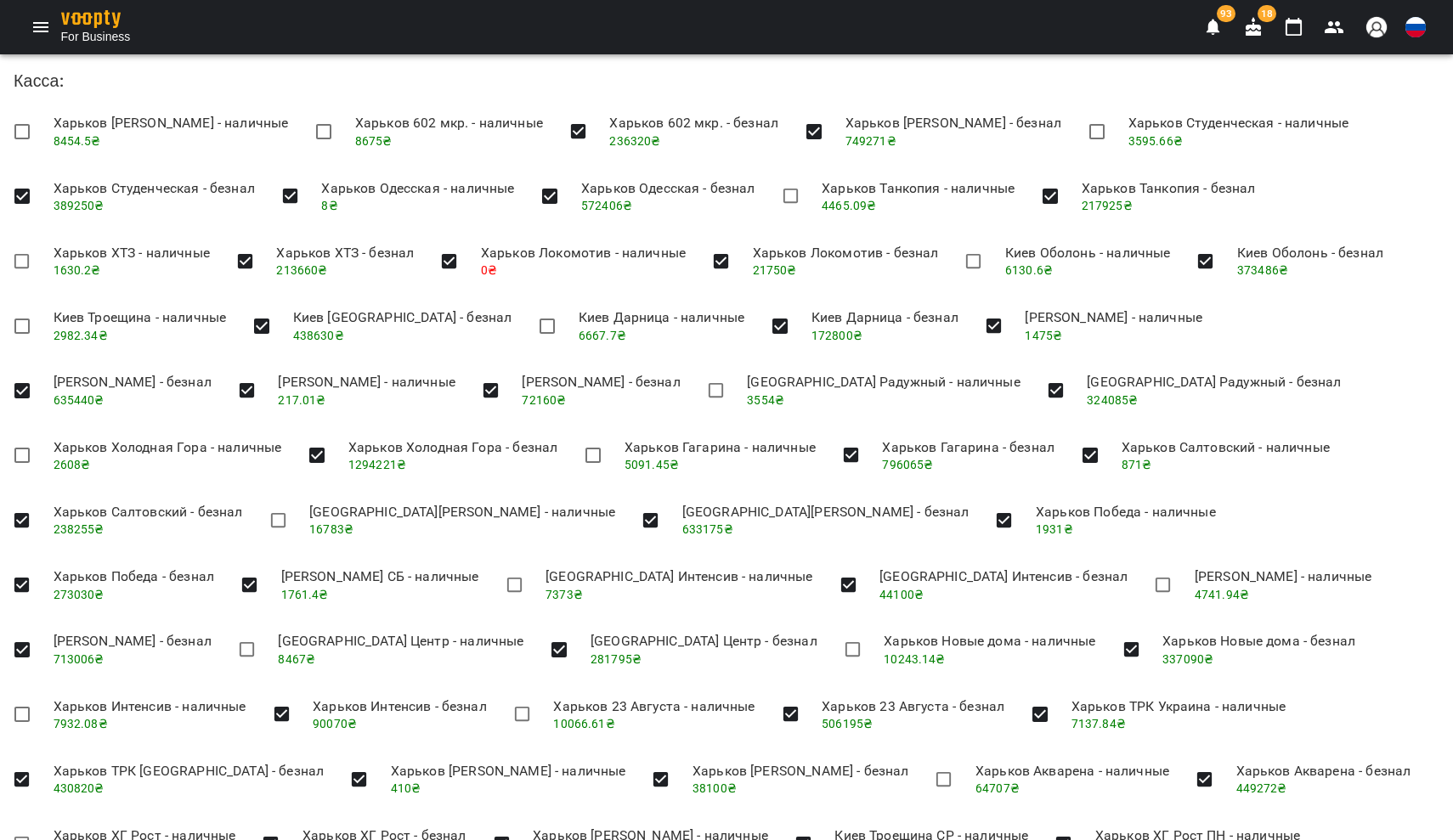
copy span "3661"
drag, startPoint x: 1021, startPoint y: 684, endPoint x: 1053, endPoint y: 692, distance: 33.0
copy span "5185"
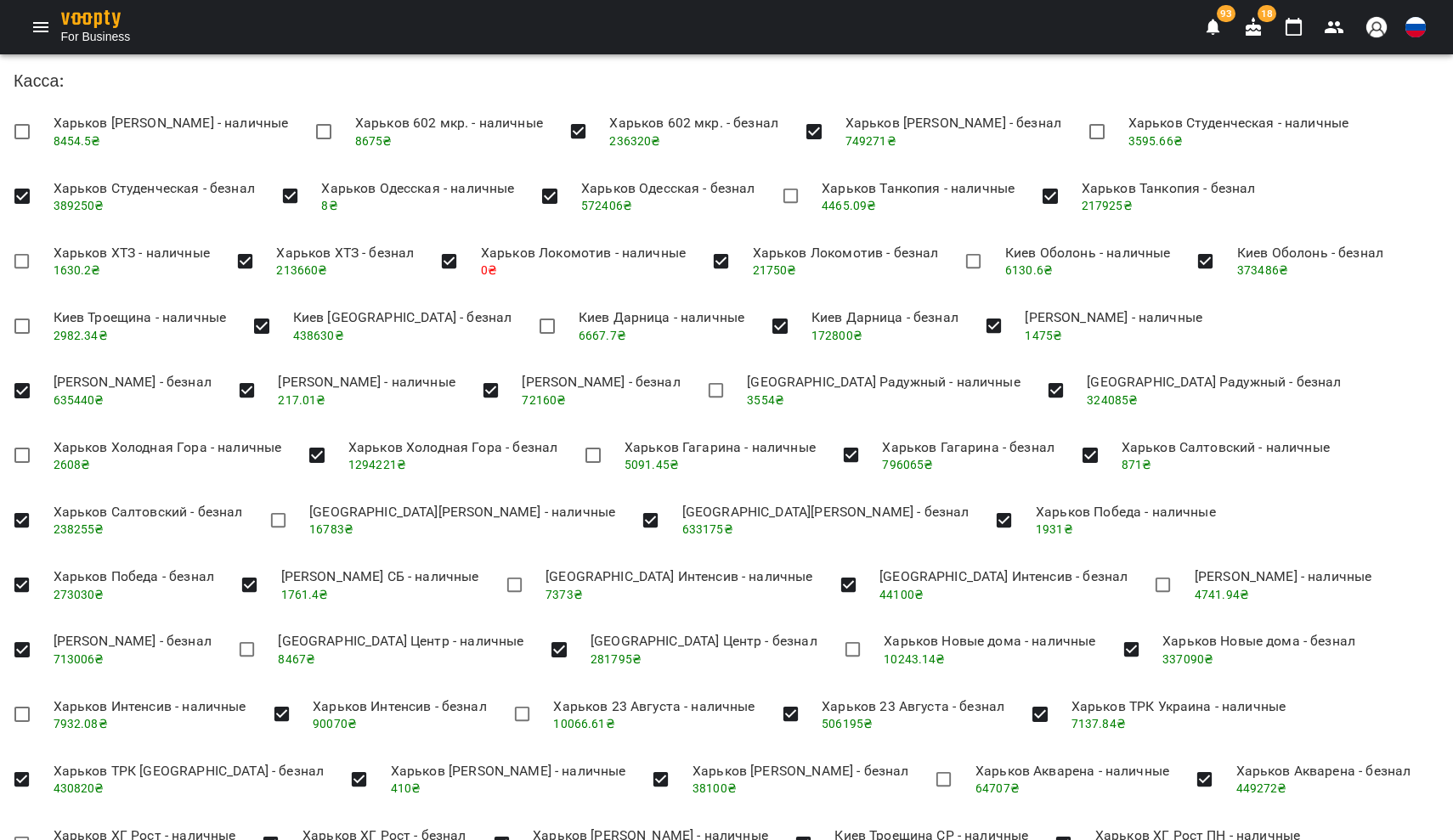
click at [165, 3] on div "For Business 93 18" at bounding box center [726, 27] width 1453 height 54
drag, startPoint x: 796, startPoint y: 752, endPoint x: 832, endPoint y: 753, distance: 36.0
